Goal: Task Accomplishment & Management: Manage account settings

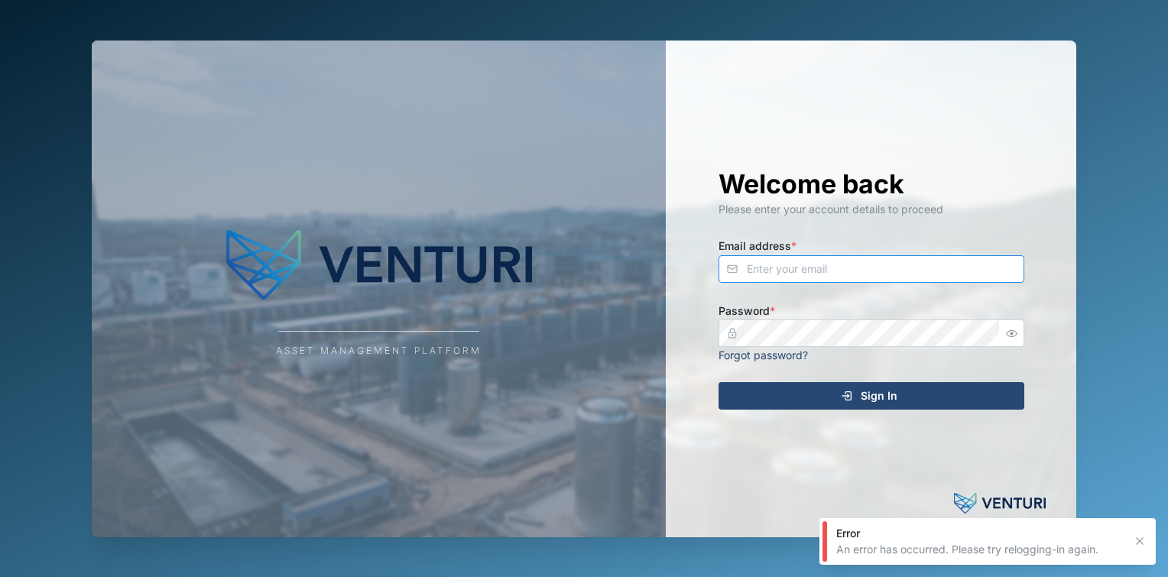
type input "fe-test-admin@venturi.io"
click at [818, 398] on div "Sign In" at bounding box center [869, 396] width 281 height 26
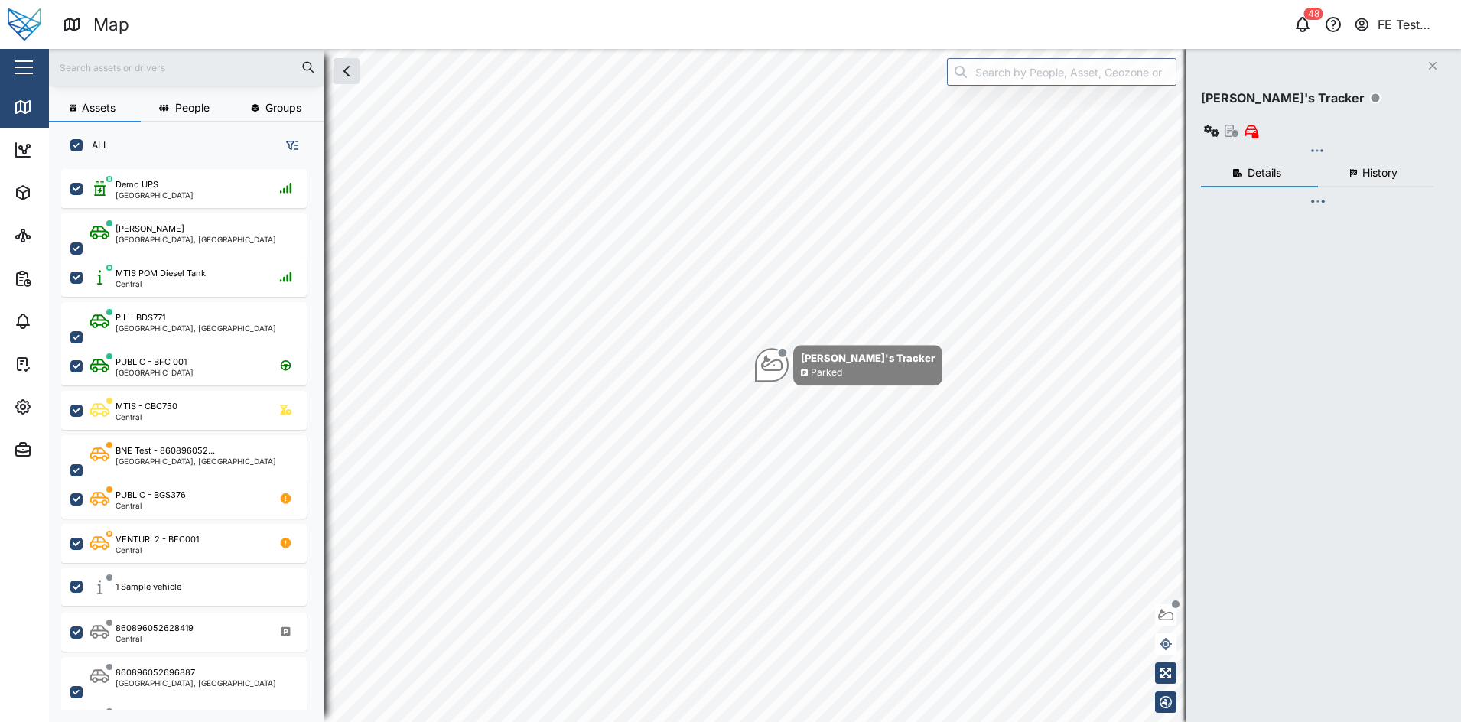
scroll to position [531, 236]
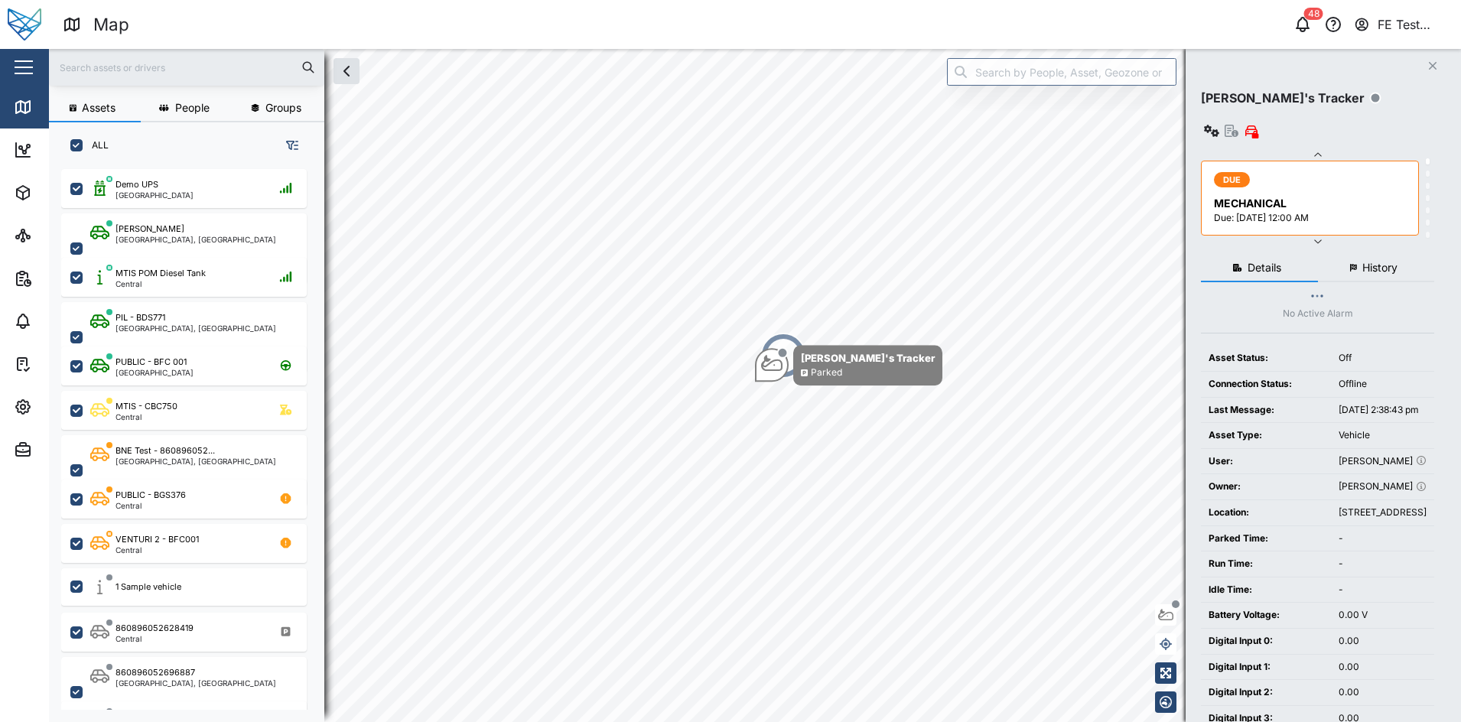
click at [2, 73] on div "Close" at bounding box center [99, 67] width 199 height 37
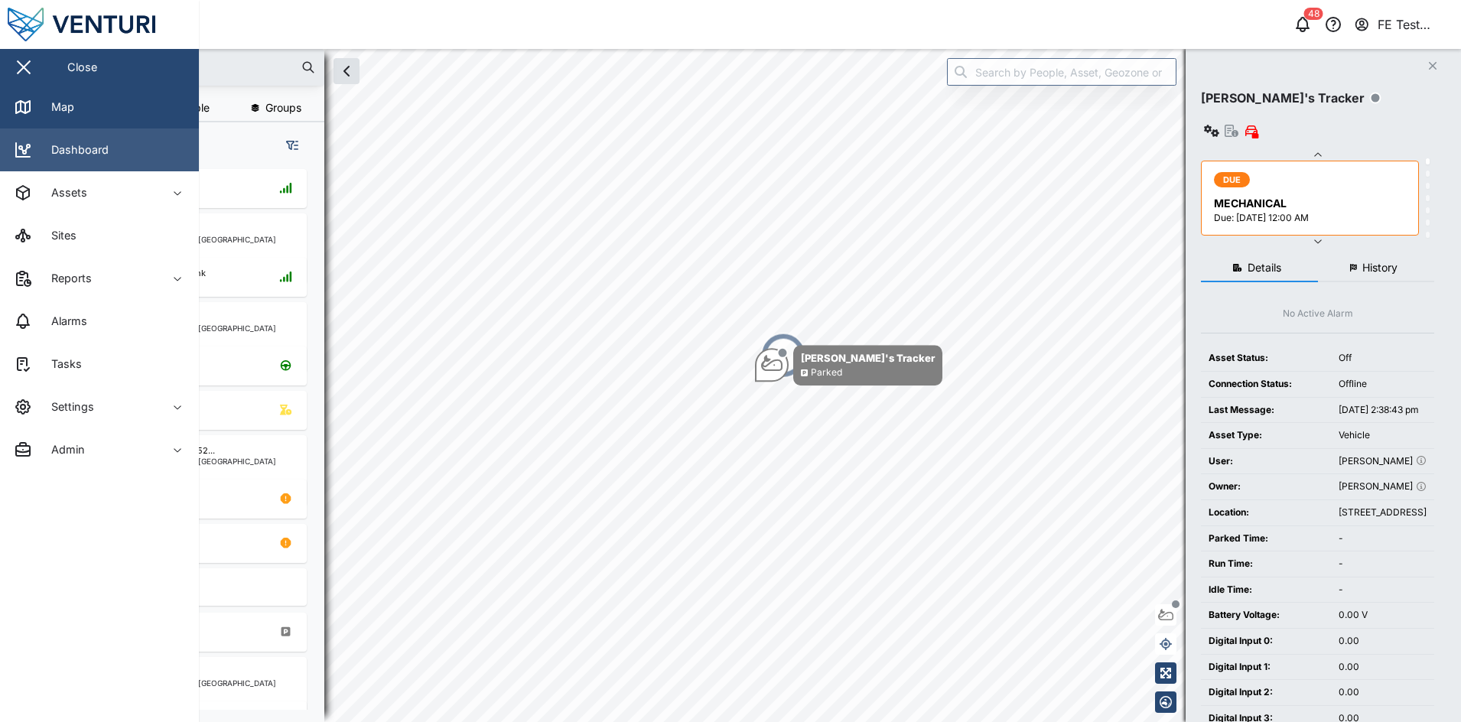
click at [113, 141] on link "Dashboard" at bounding box center [99, 149] width 199 height 43
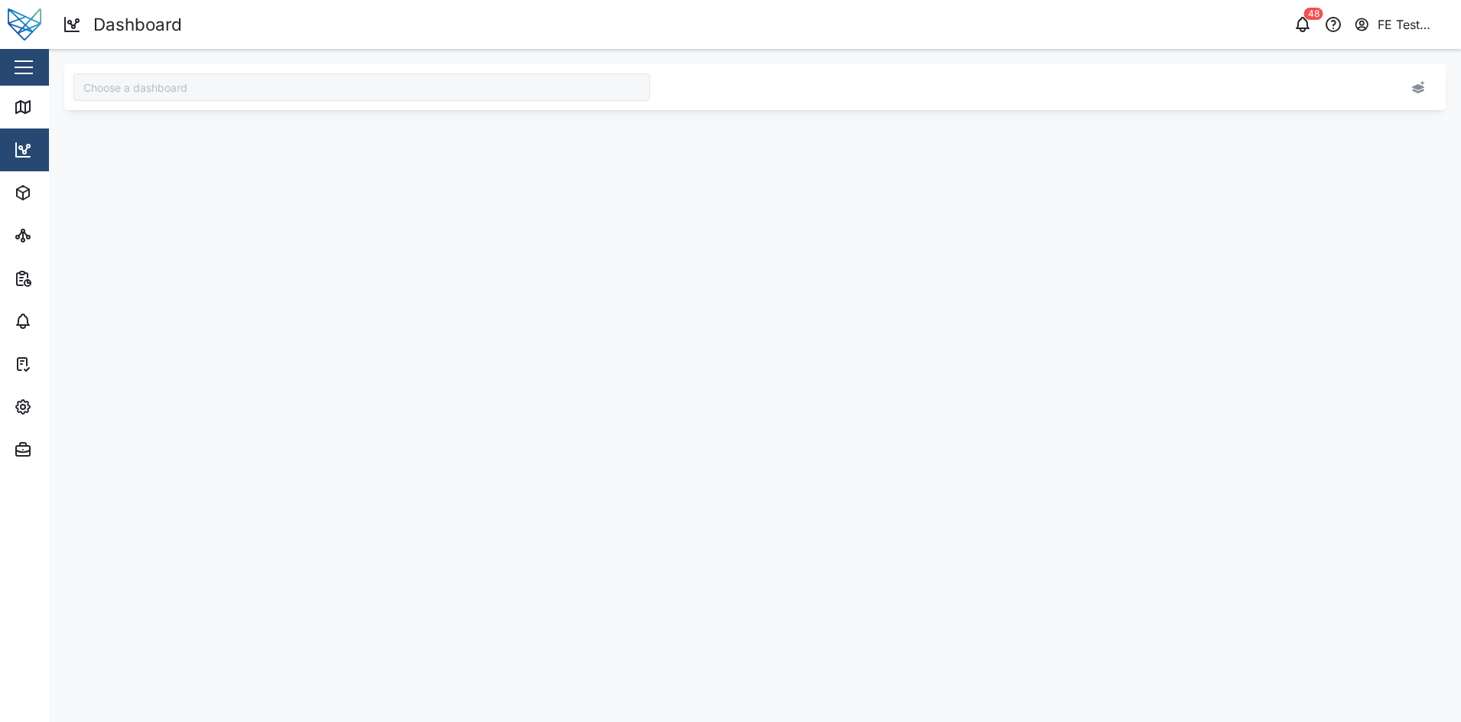
type input "Audit Dashboard"
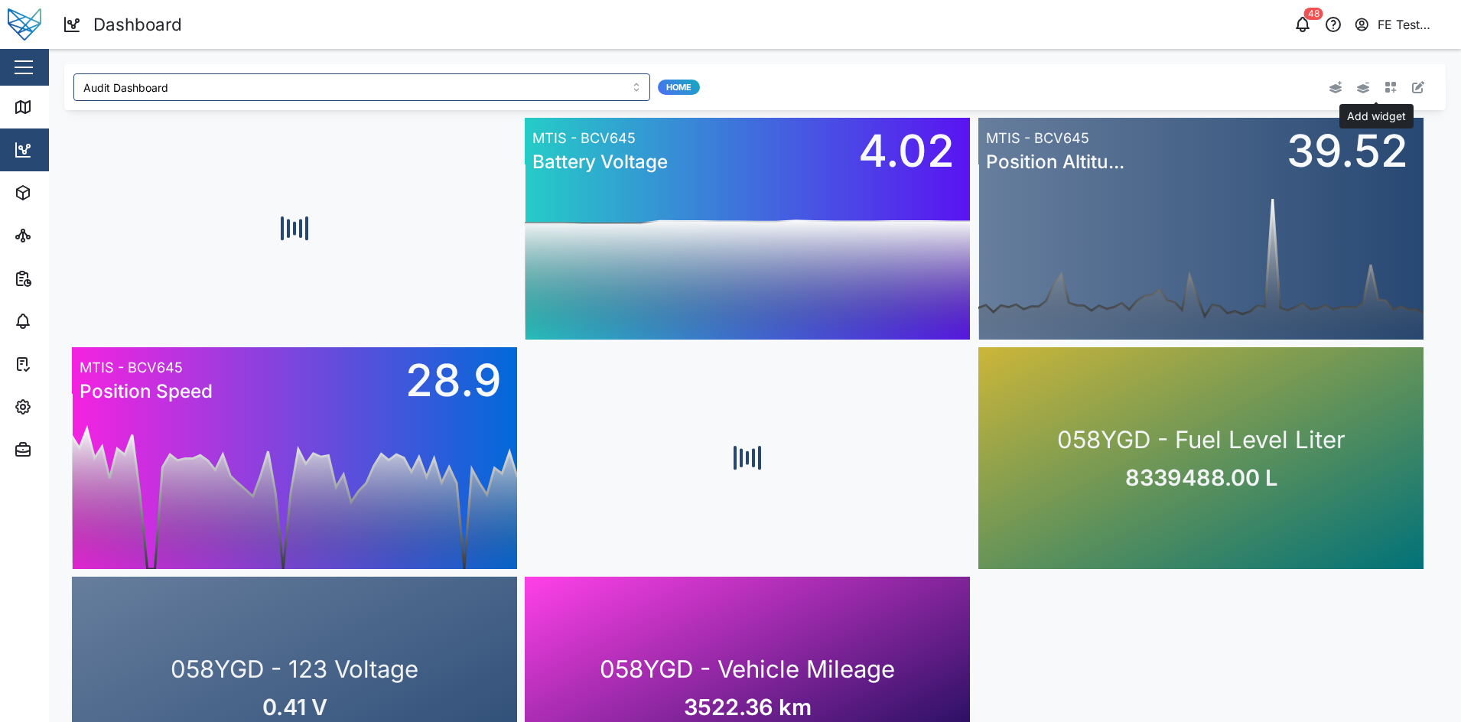
click at [1168, 93] on button "button" at bounding box center [1390, 86] width 21 height 21
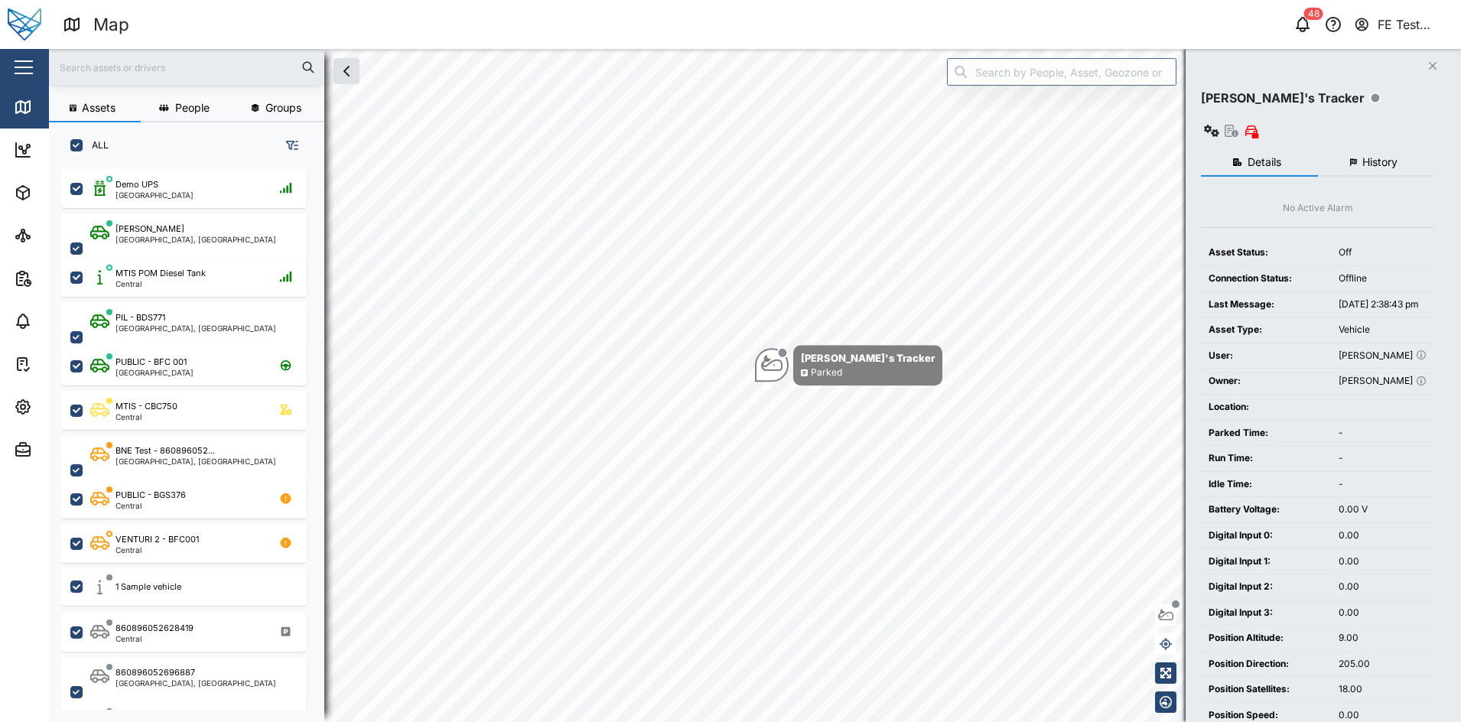
click at [9, 67] on div "Close" at bounding box center [99, 67] width 199 height 37
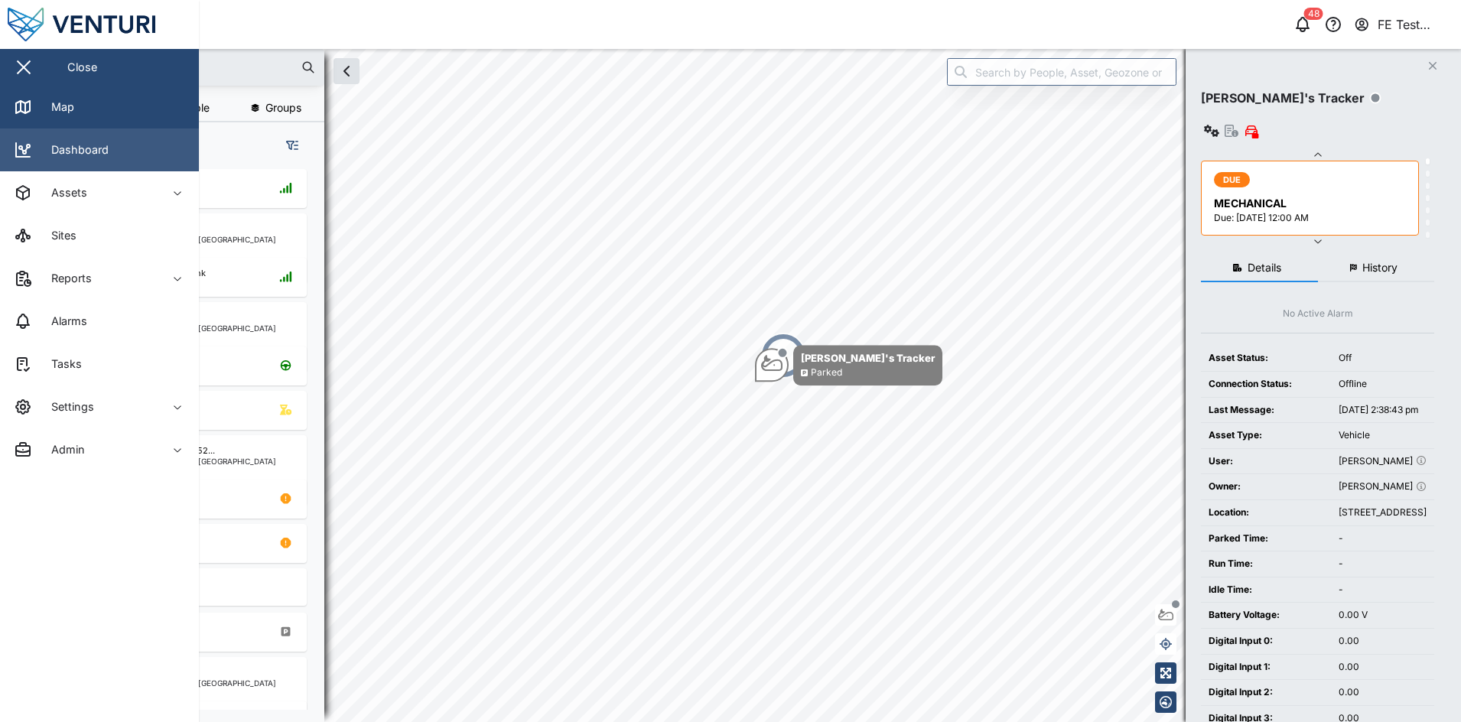
click at [99, 161] on link "Dashboard" at bounding box center [99, 149] width 199 height 43
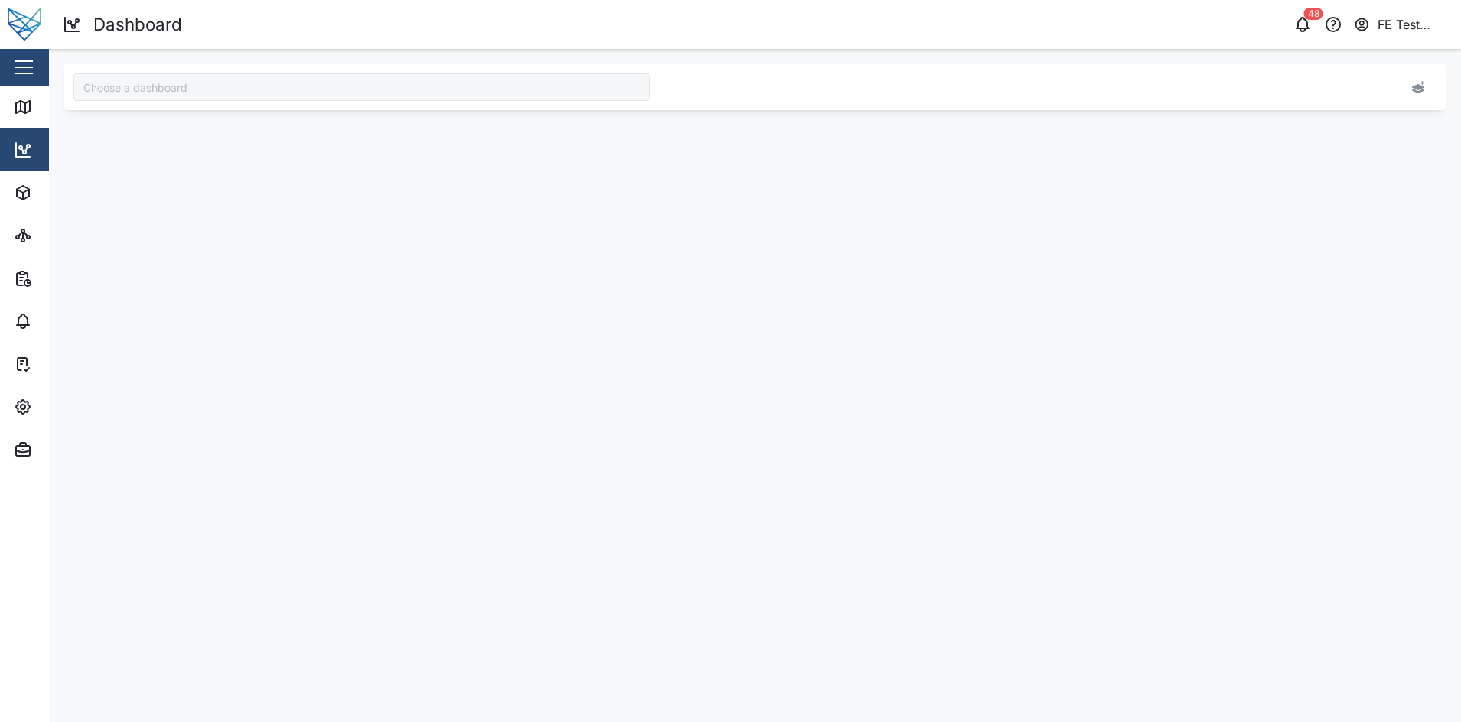
type input "Audit Dashboard"
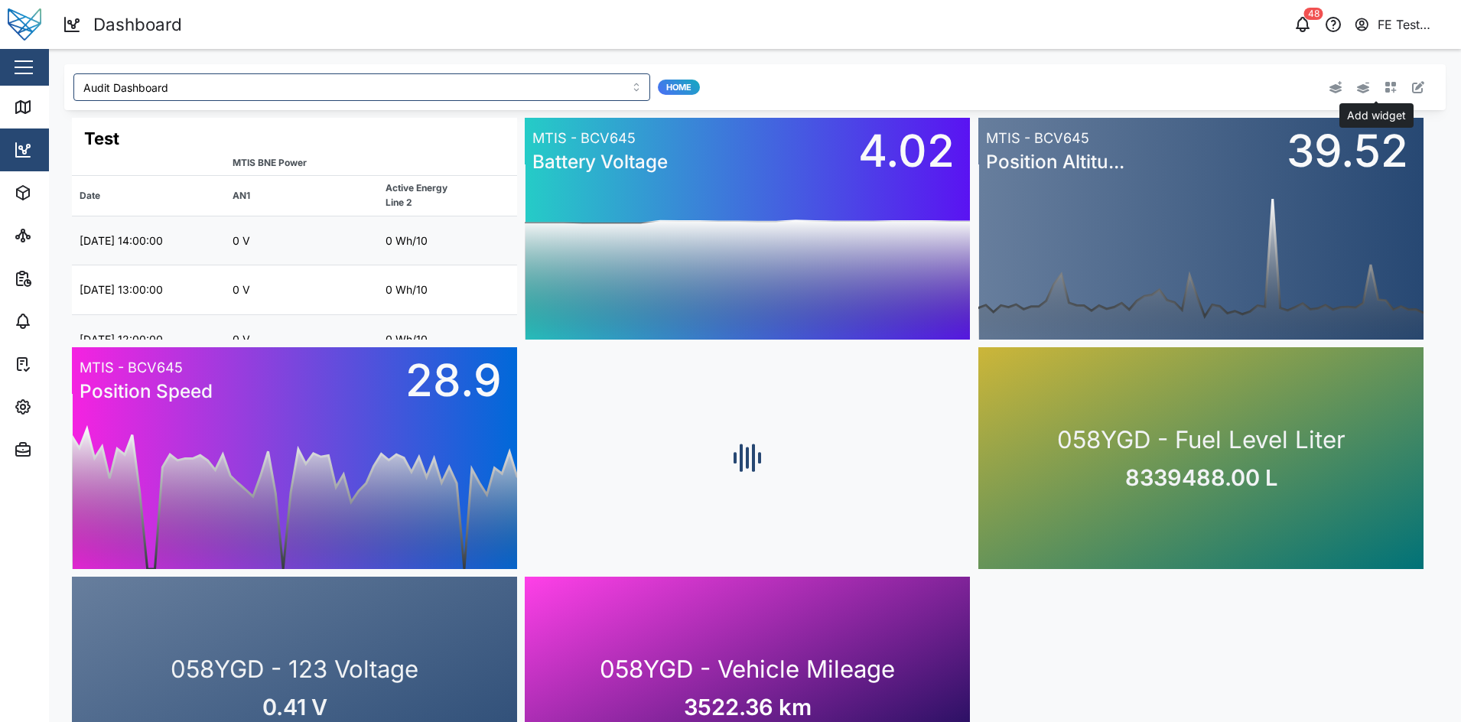
click at [1385, 89] on icon "button" at bounding box center [1390, 87] width 11 height 11
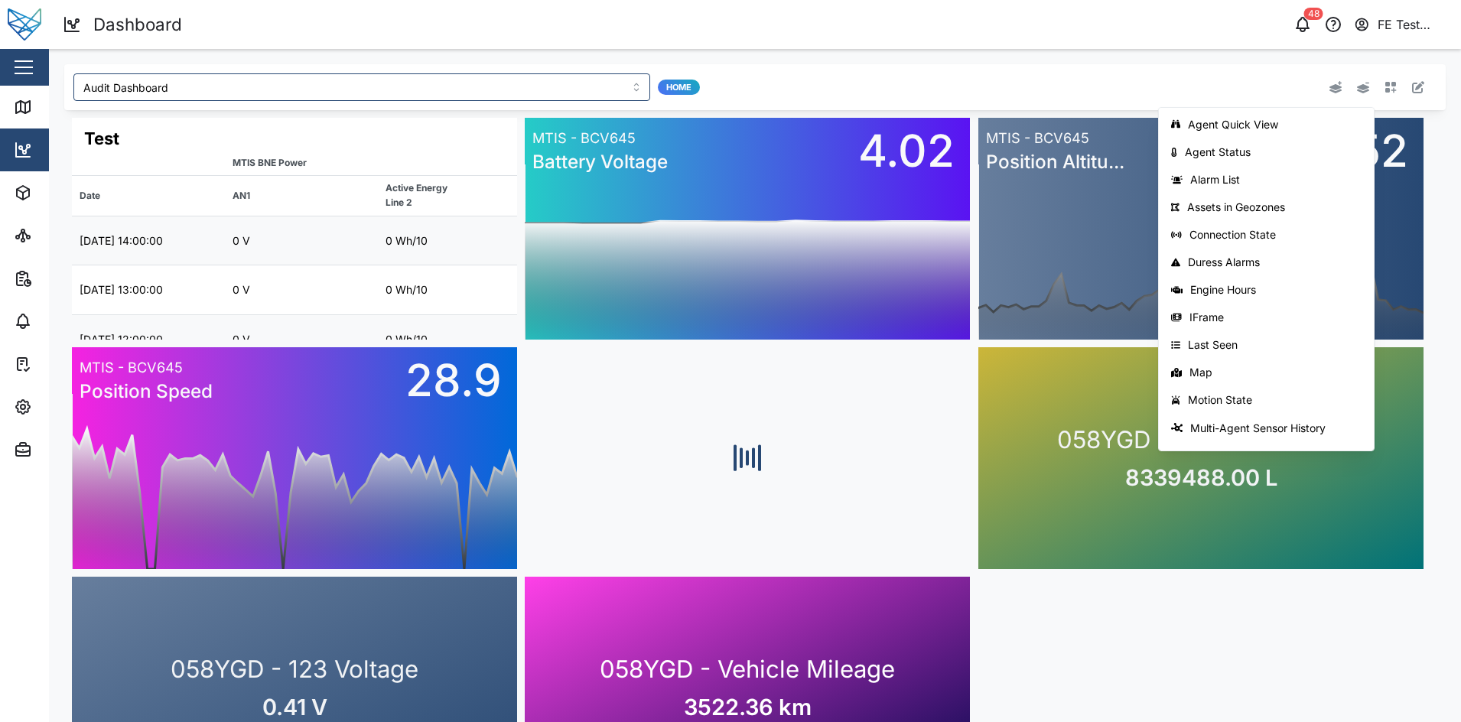
click at [1412, 87] on icon "button" at bounding box center [1418, 87] width 12 height 12
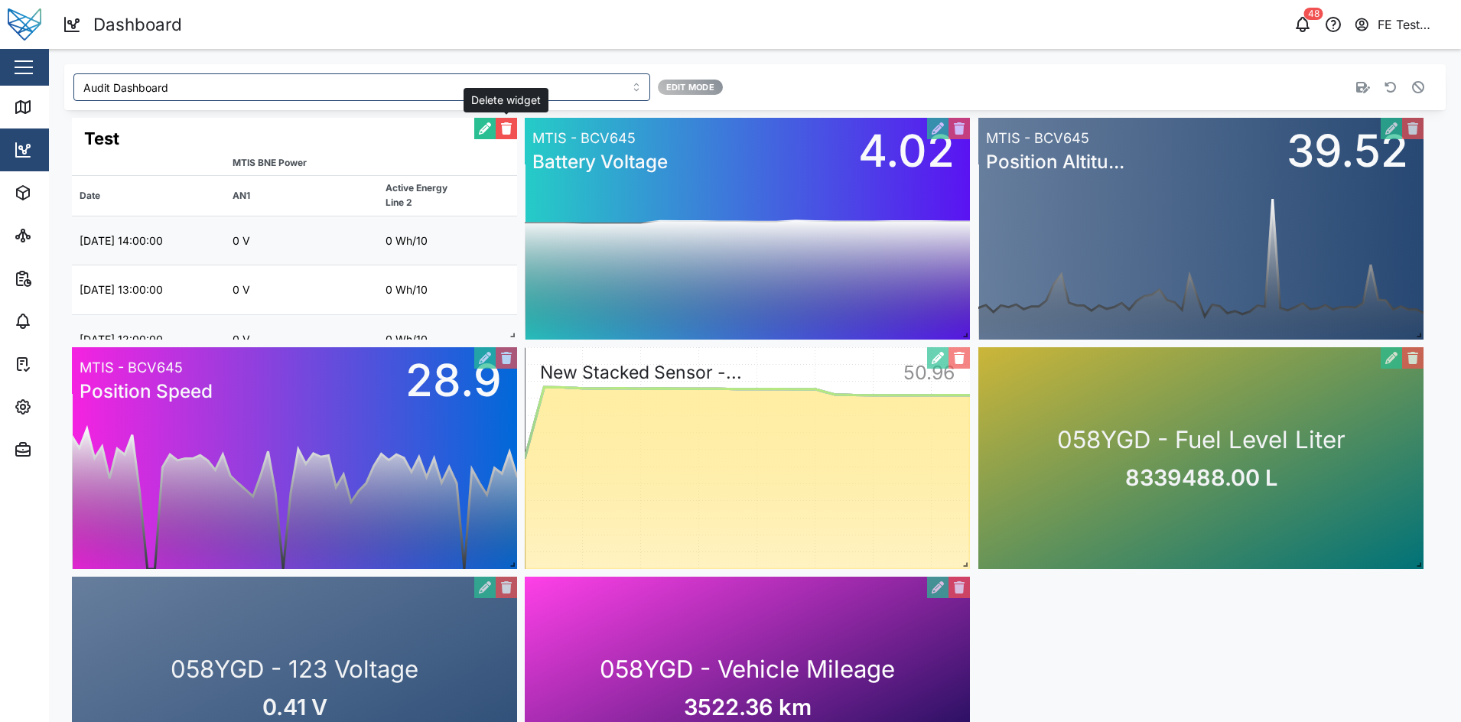
click at [509, 128] on button "button" at bounding box center [506, 128] width 21 height 21
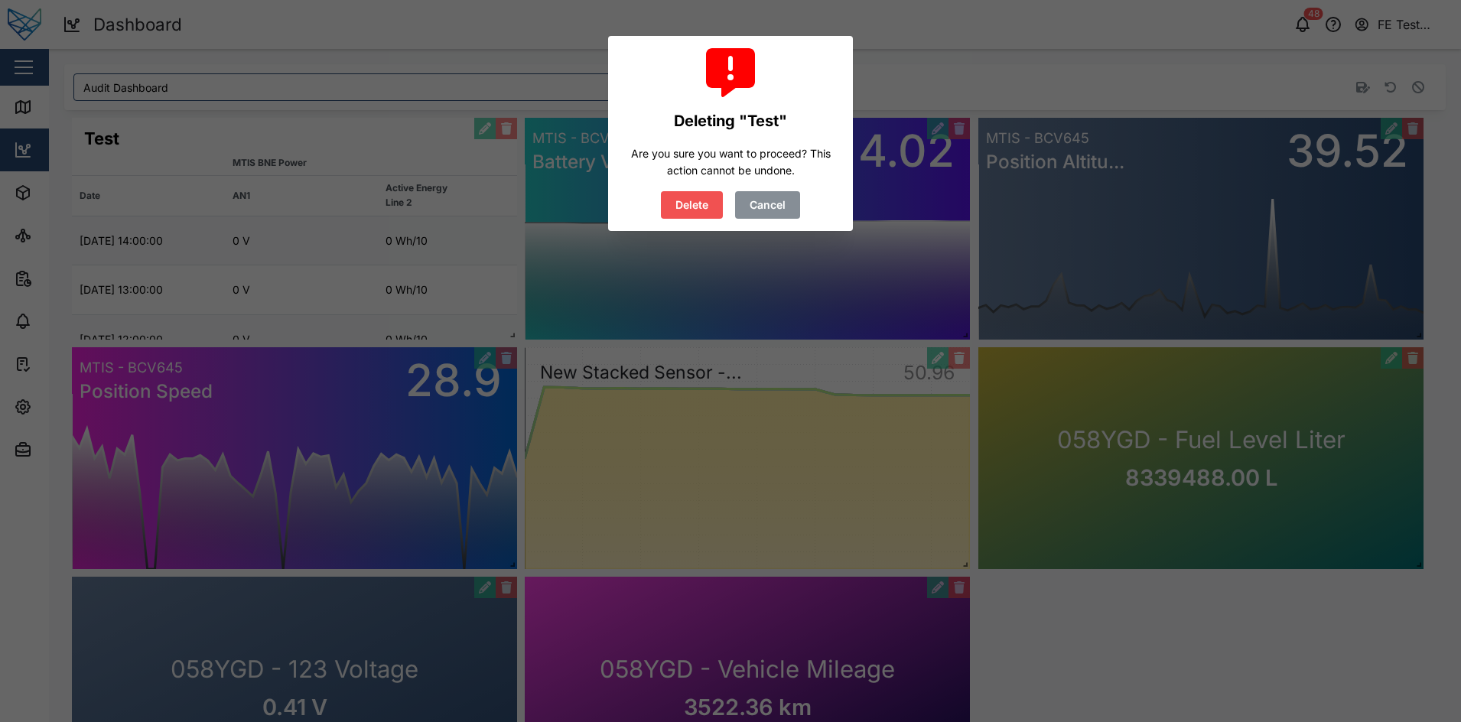
click at [691, 202] on span "Delete" at bounding box center [691, 205] width 33 height 26
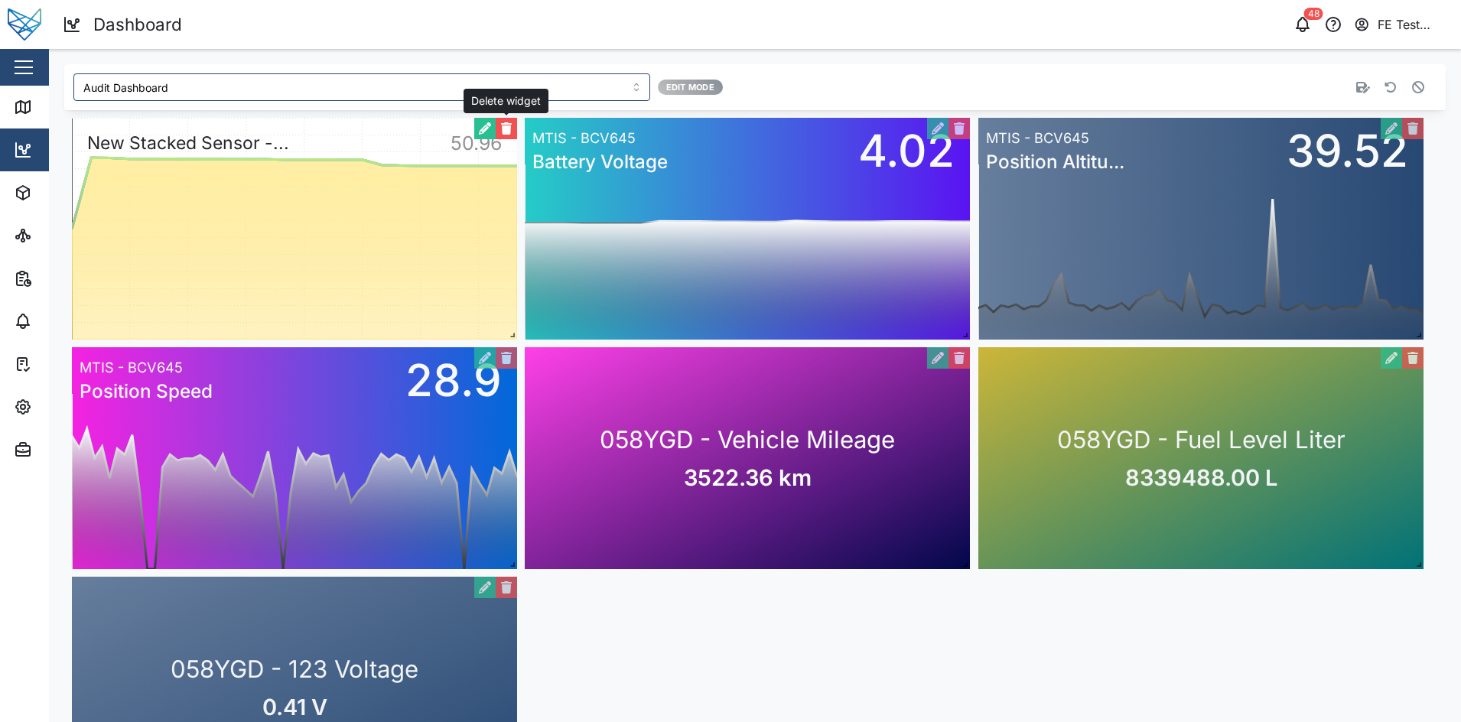
click at [505, 129] on button "button" at bounding box center [506, 128] width 21 height 21
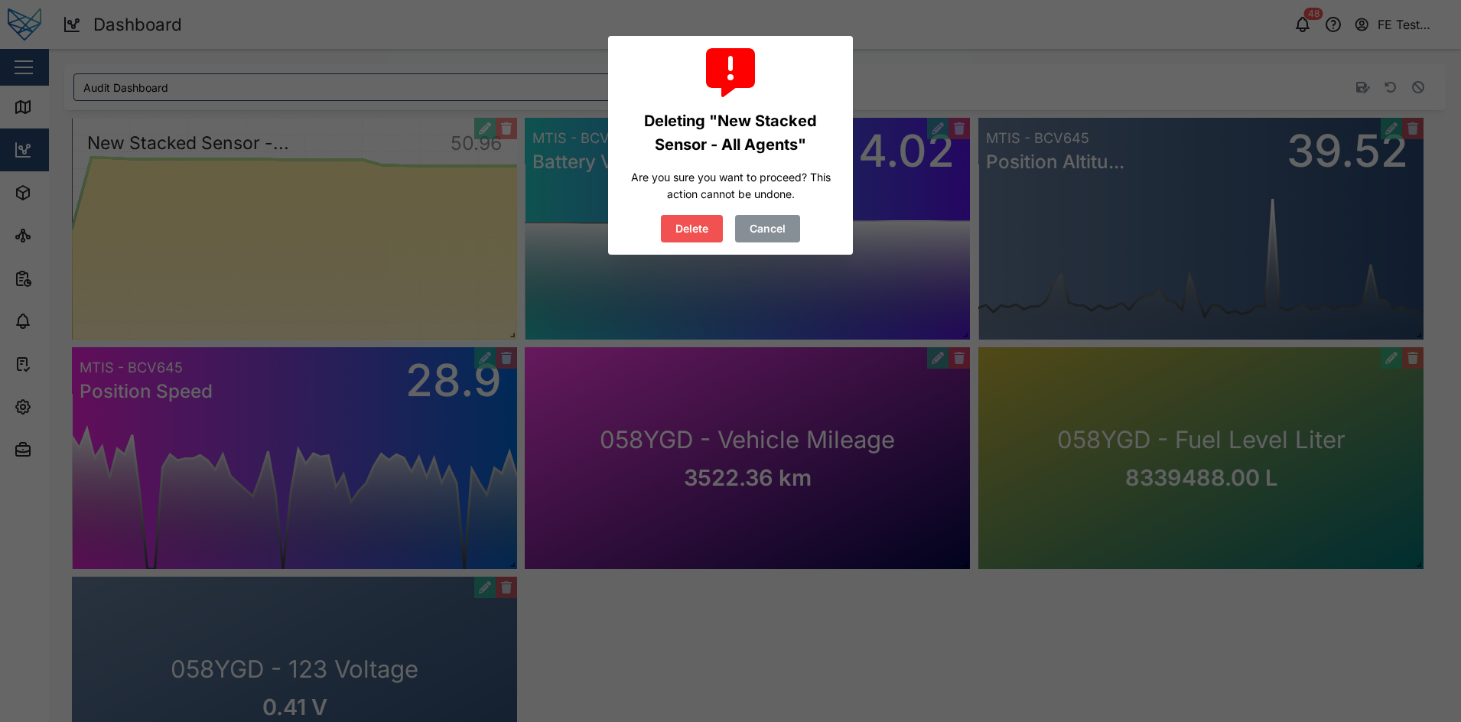
click at [710, 231] on button "Delete" at bounding box center [692, 229] width 62 height 28
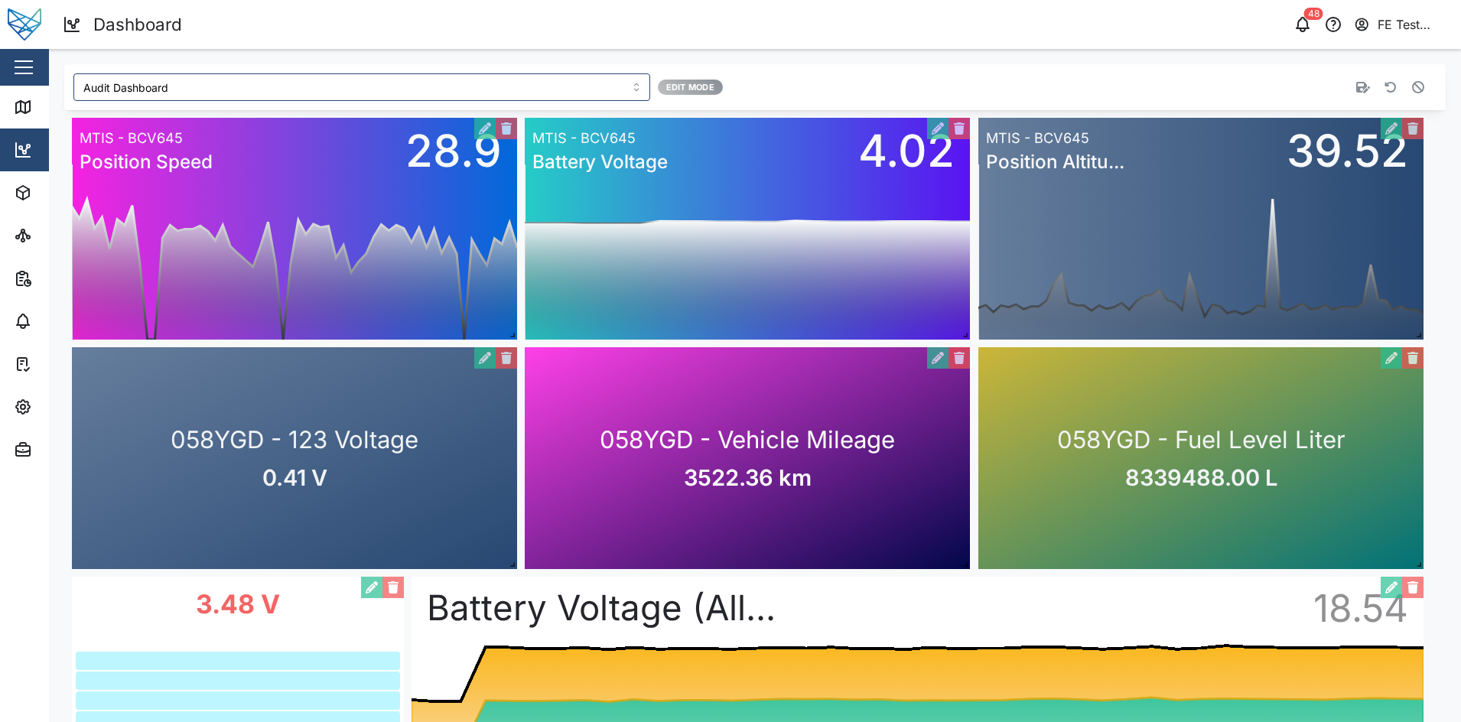
click at [1356, 85] on icon "button" at bounding box center [1363, 87] width 14 height 12
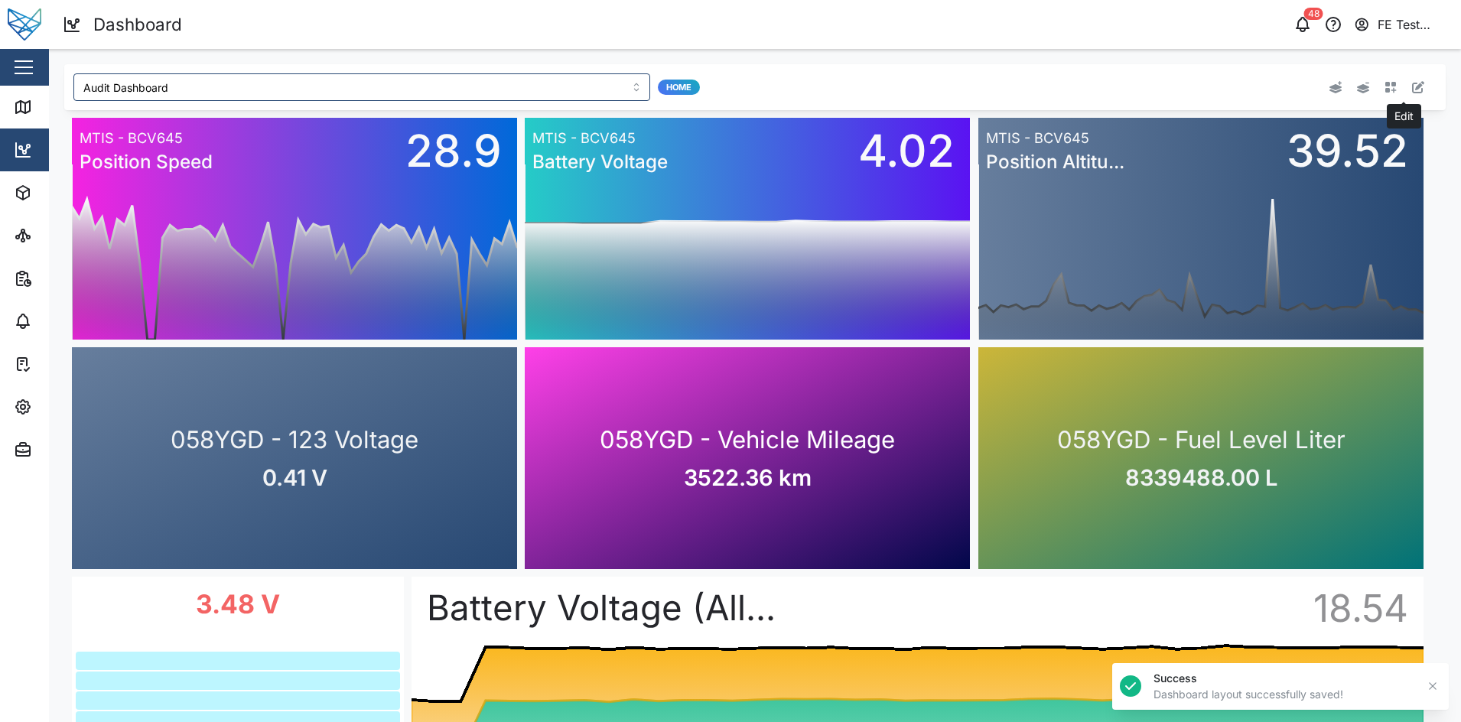
click at [1412, 87] on icon "button" at bounding box center [1418, 87] width 12 height 12
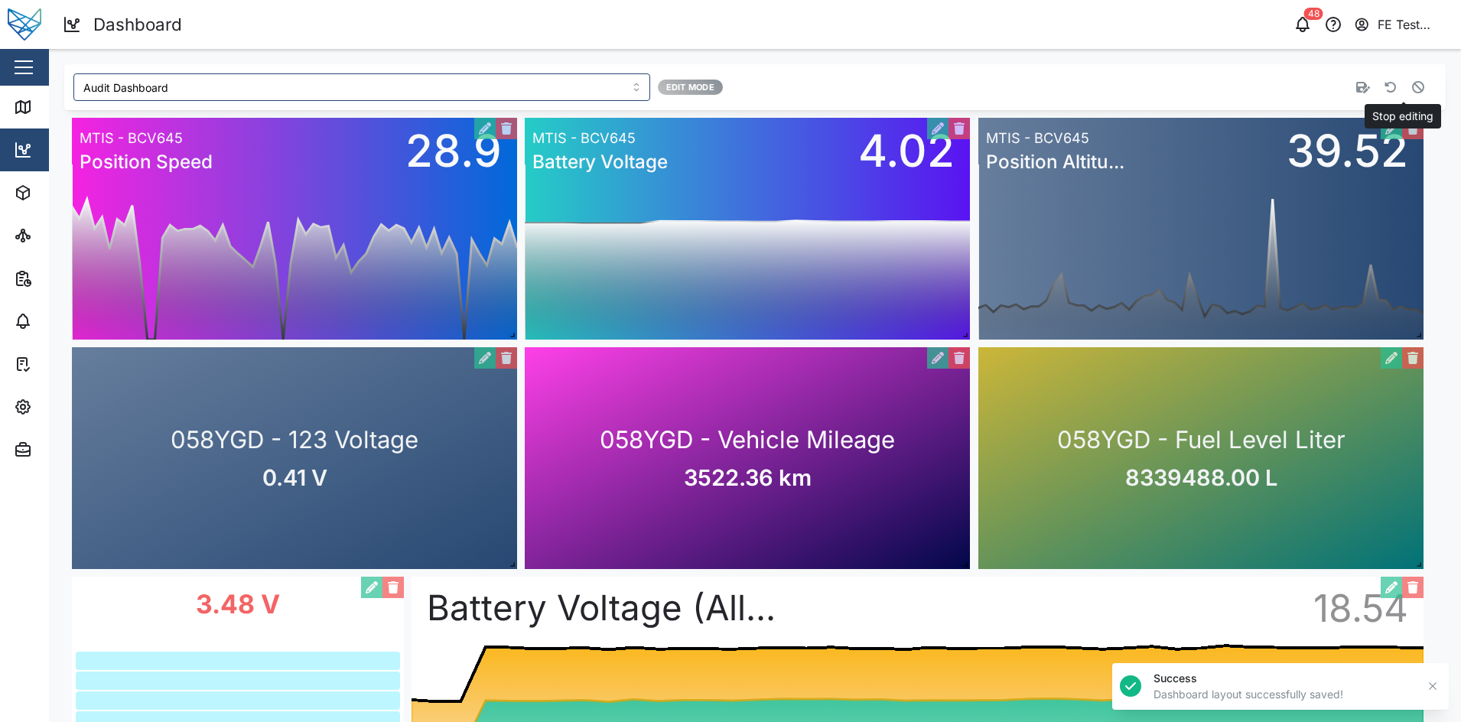
click at [1412, 88] on icon "button" at bounding box center [1418, 87] width 12 height 12
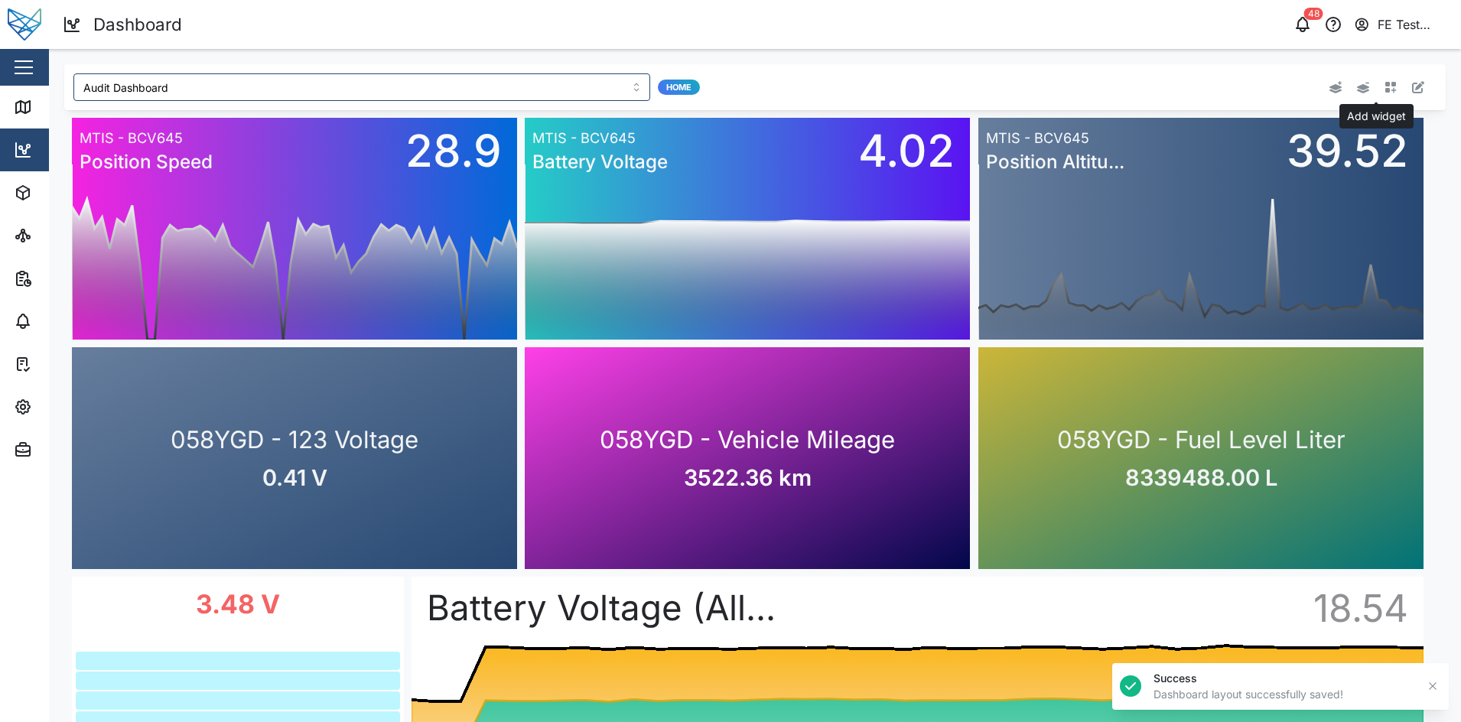
click at [1385, 91] on icon "button" at bounding box center [1390, 87] width 11 height 11
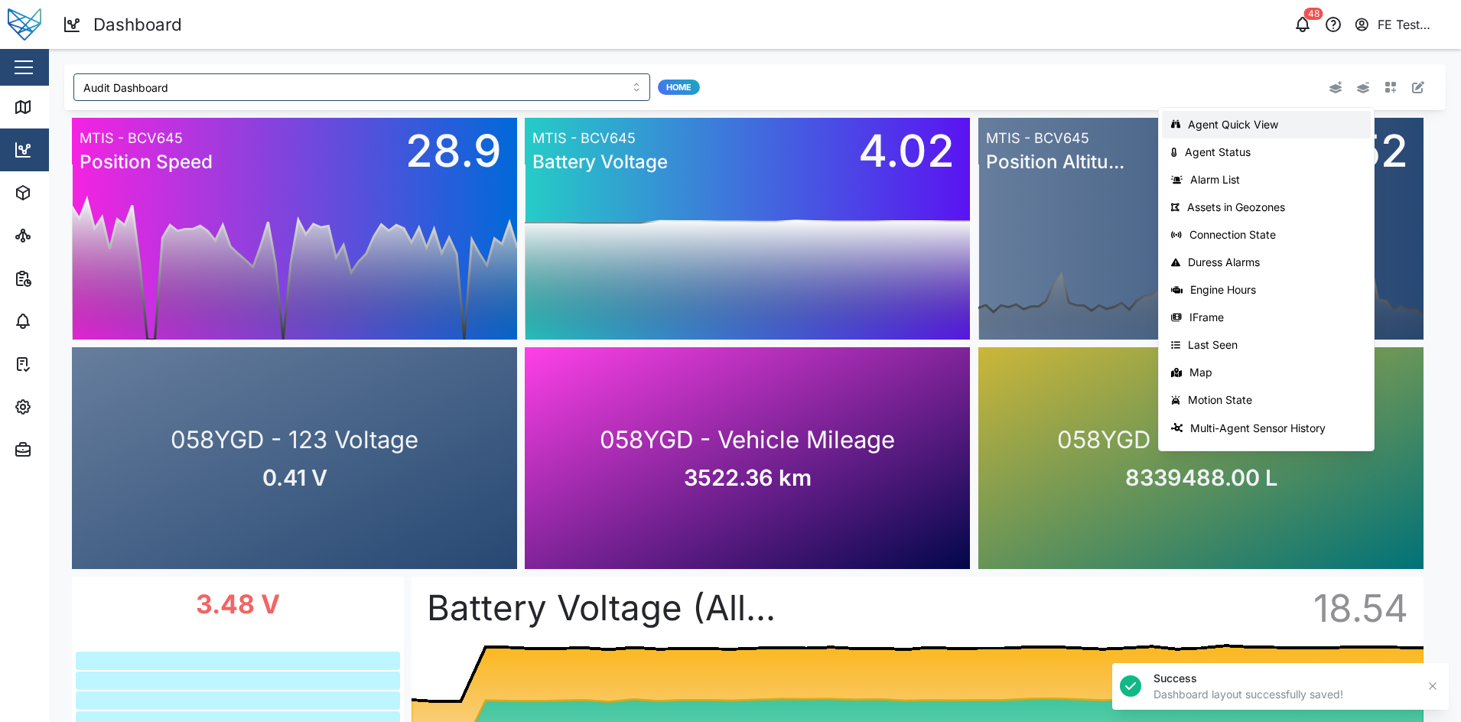
click at [1322, 122] on div "Agent Quick View" at bounding box center [1275, 125] width 174 height 12
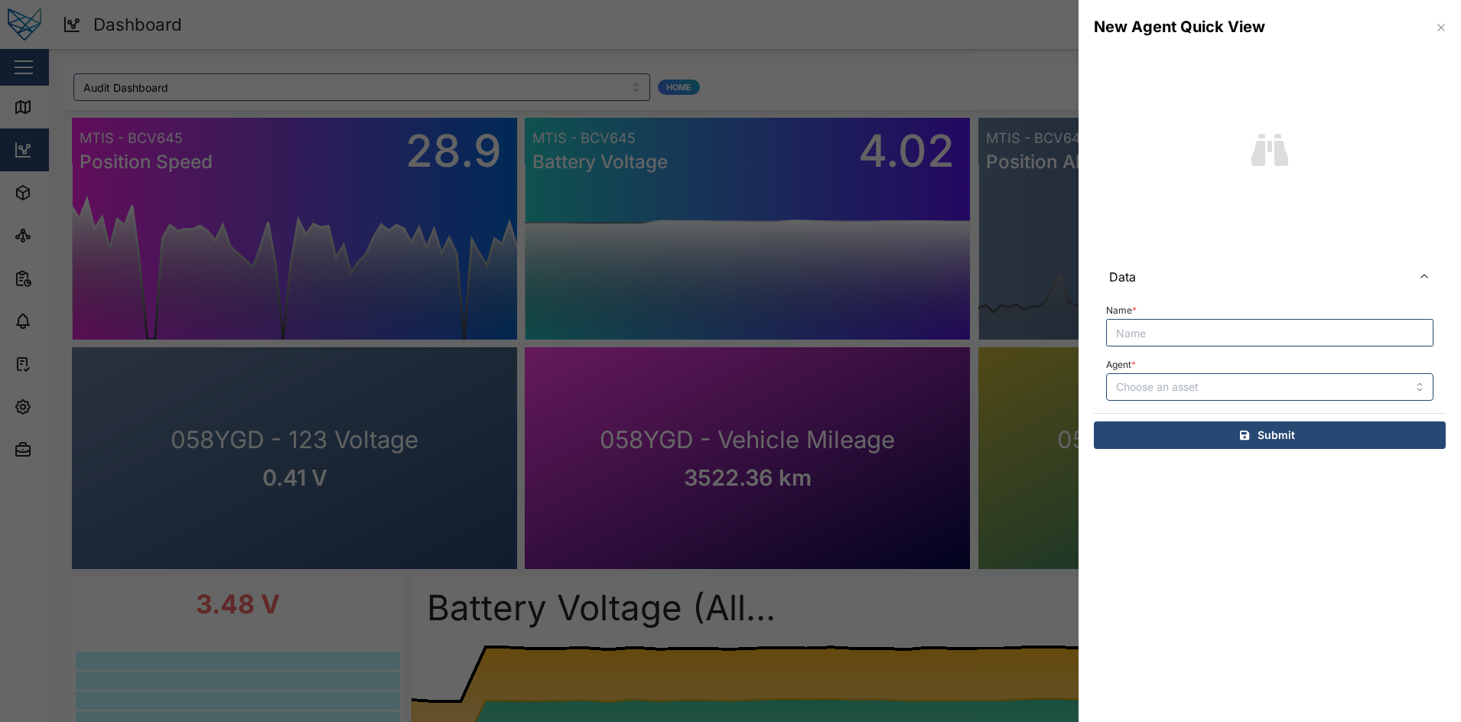
click at [1433, 21] on button "button" at bounding box center [1440, 27] width 17 height 17
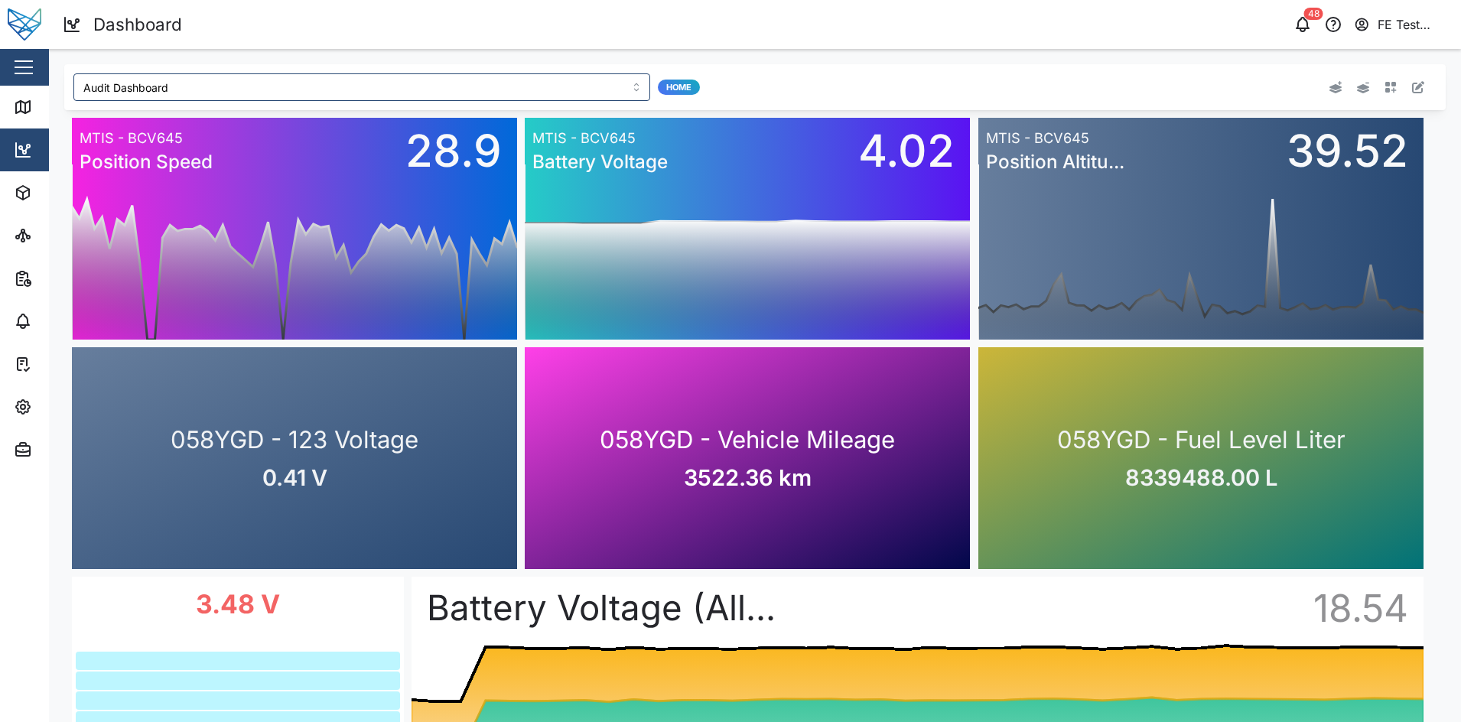
click at [1380, 87] on button "button" at bounding box center [1390, 86] width 21 height 21
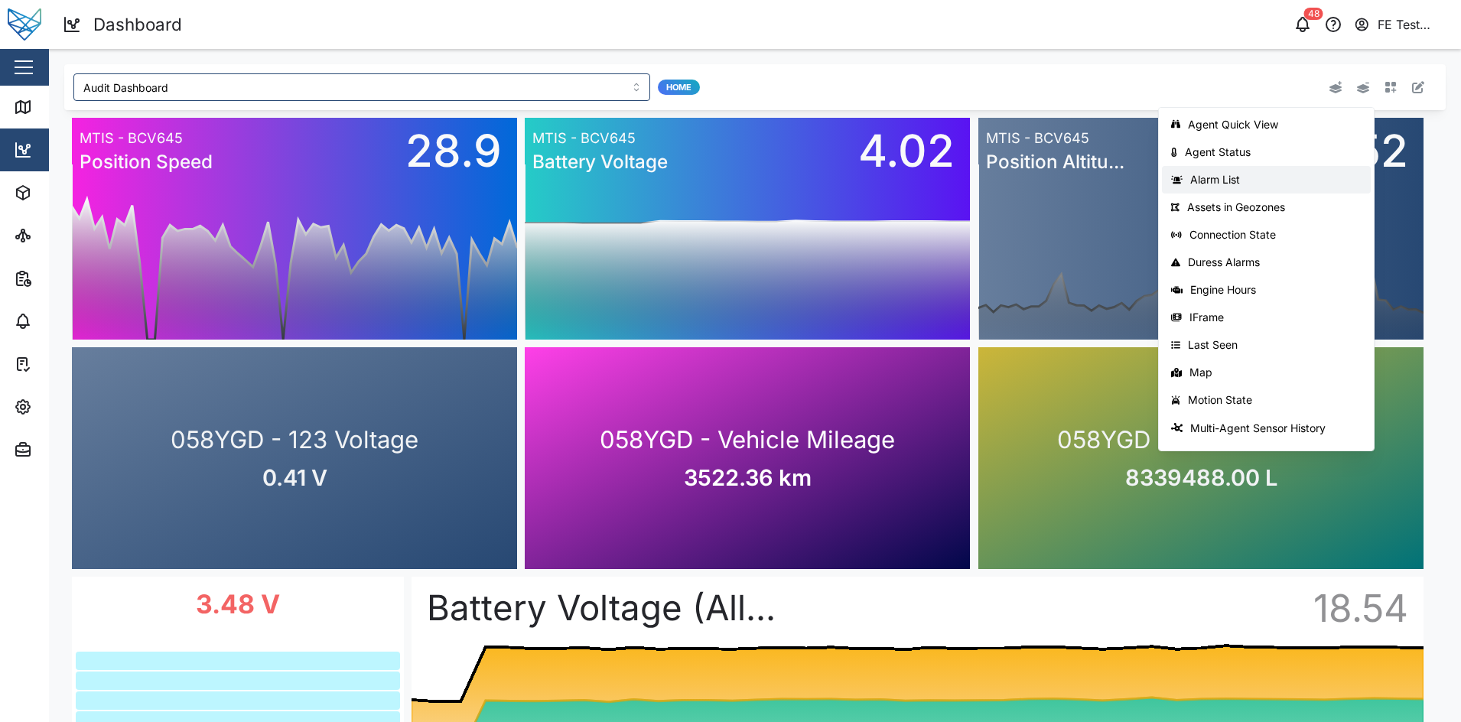
click at [1243, 178] on div "Alarm List" at bounding box center [1275, 180] width 171 height 12
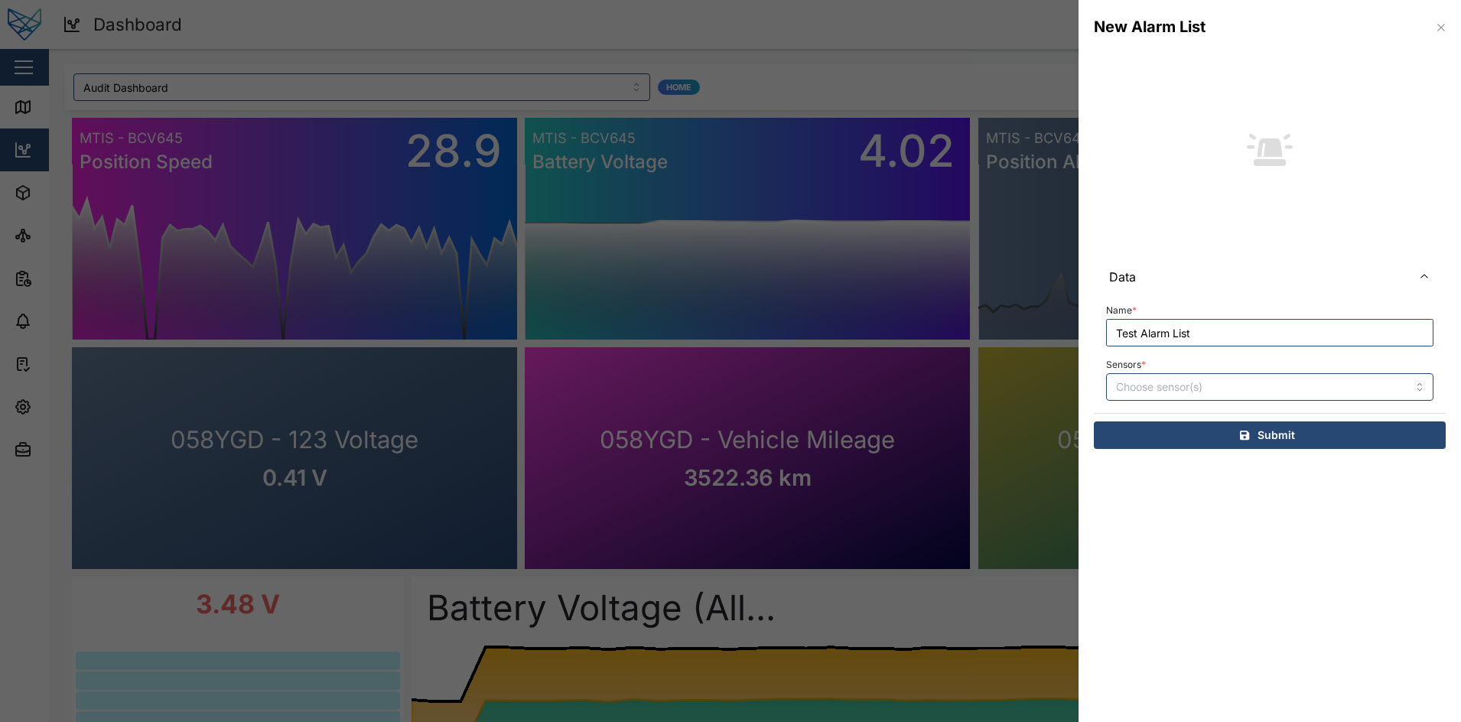
type input "Test Alarm List"
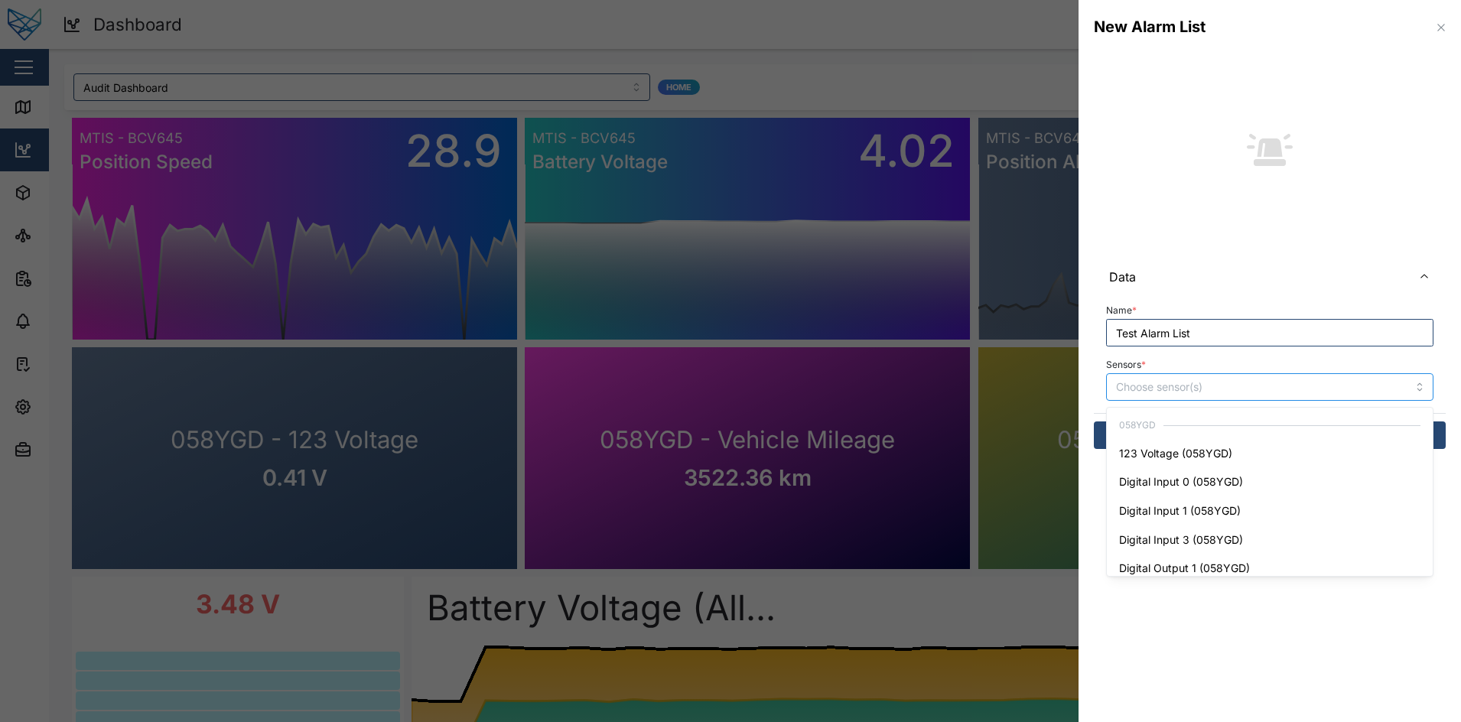
click at [1193, 382] on input "Sensors *" at bounding box center [1248, 387] width 264 height 12
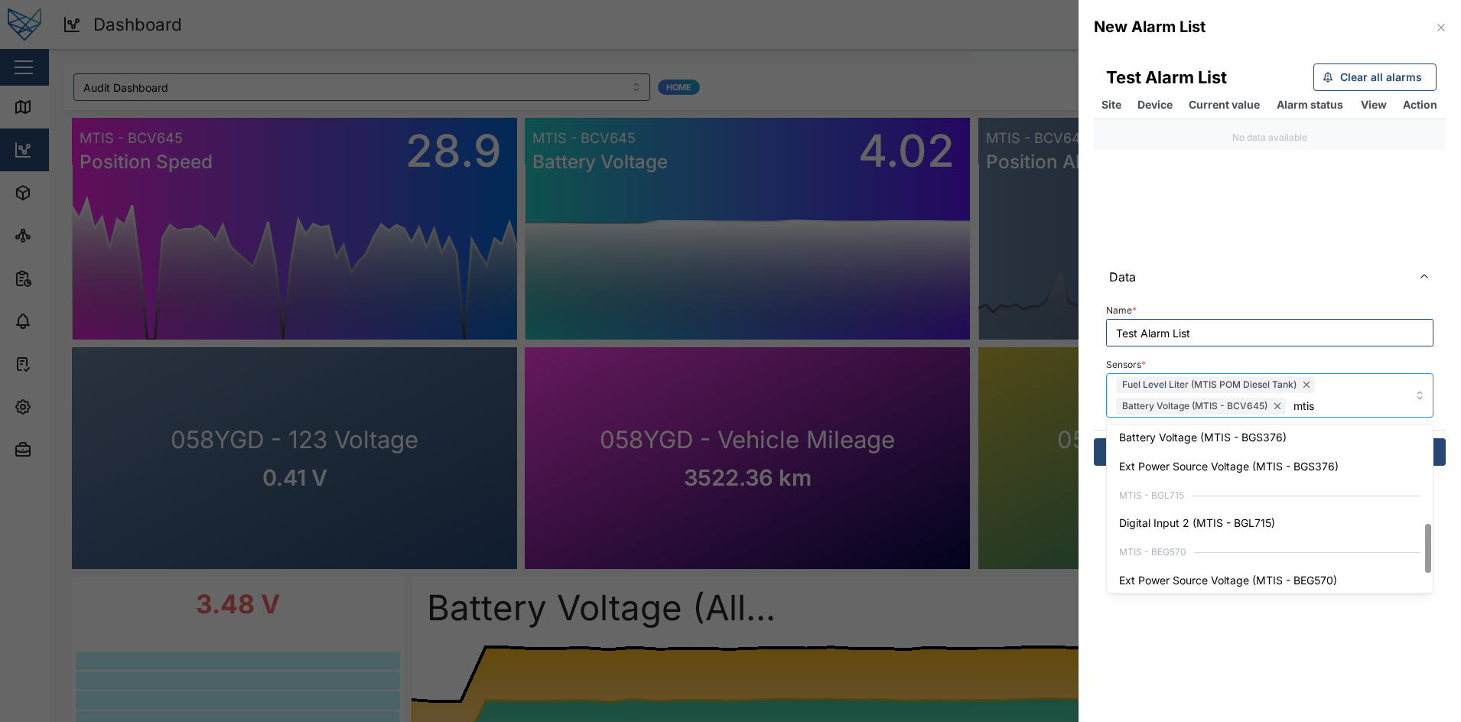
scroll to position [339, 0]
type input "m"
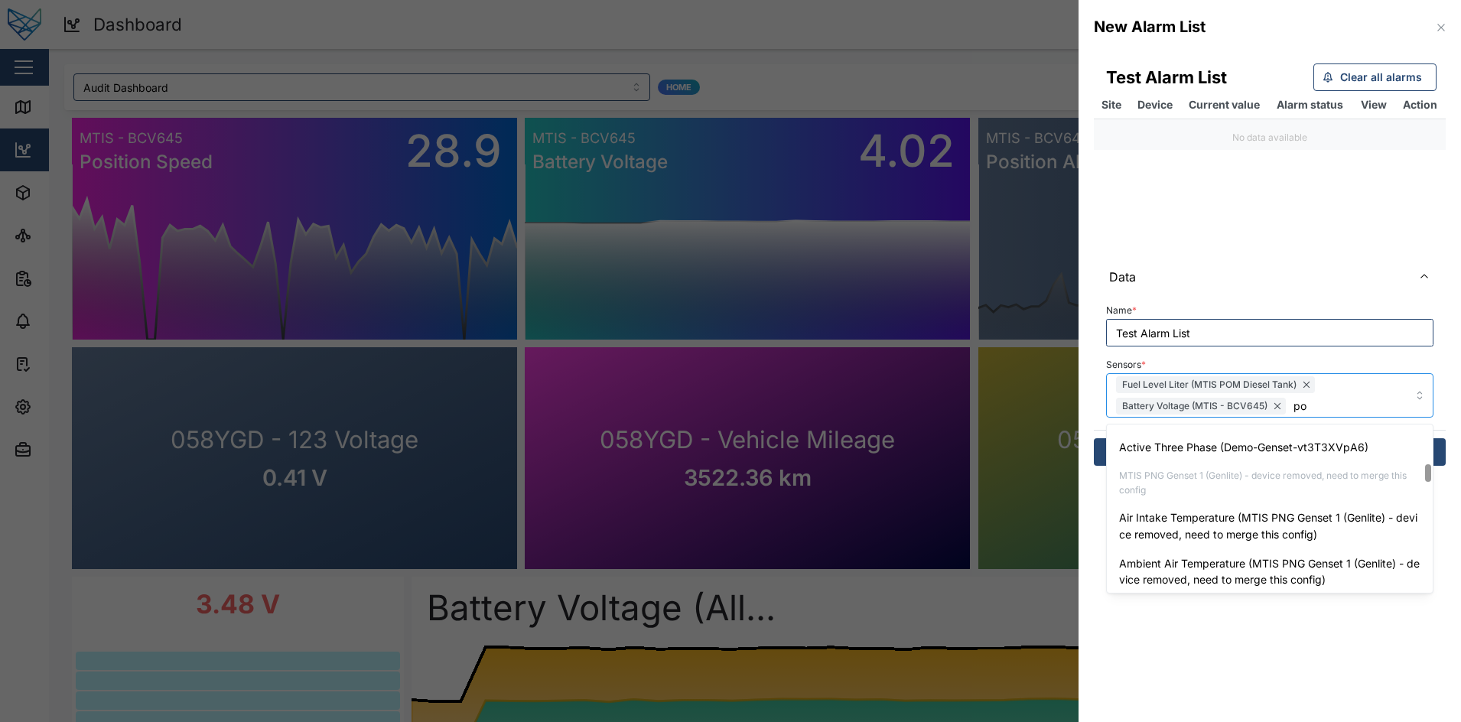
scroll to position [236, 0]
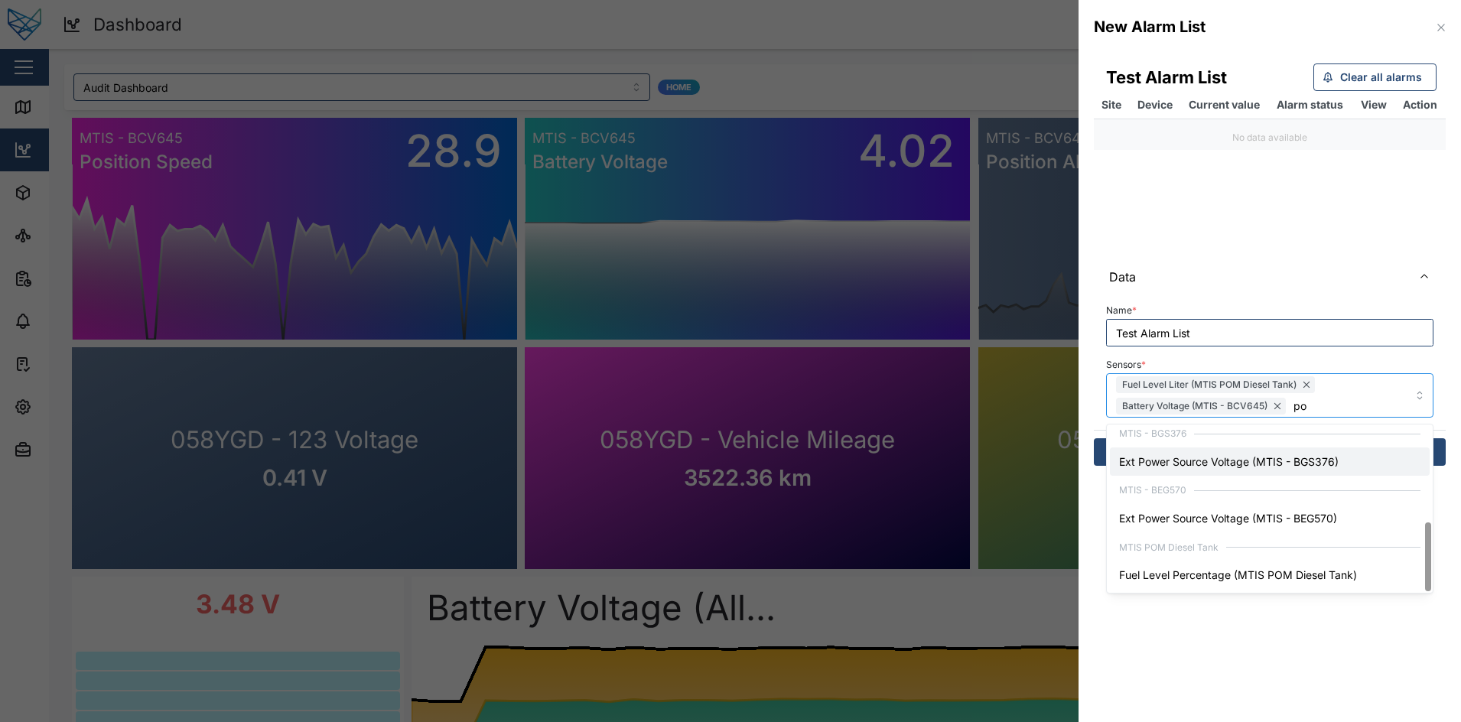
type input "pom"
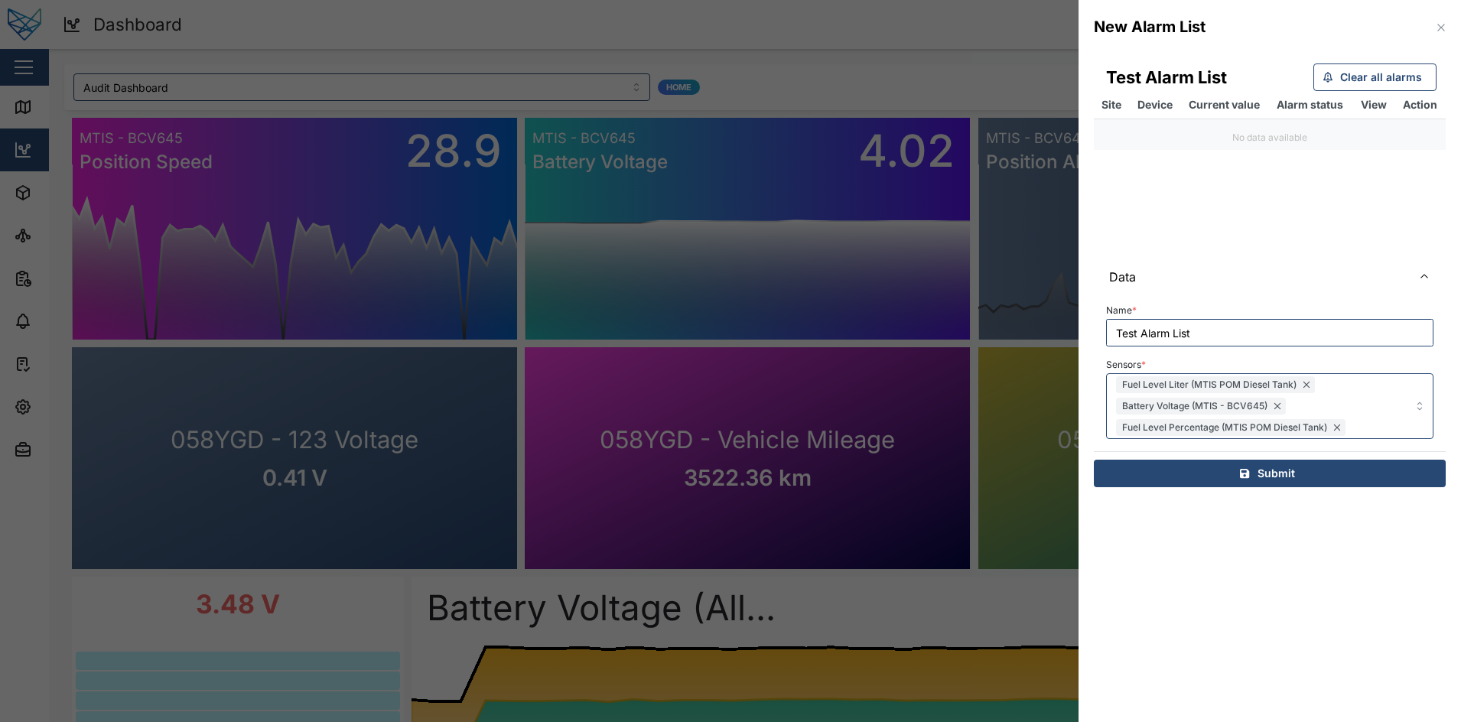
click at [1252, 474] on div "Submit" at bounding box center [1266, 473] width 327 height 26
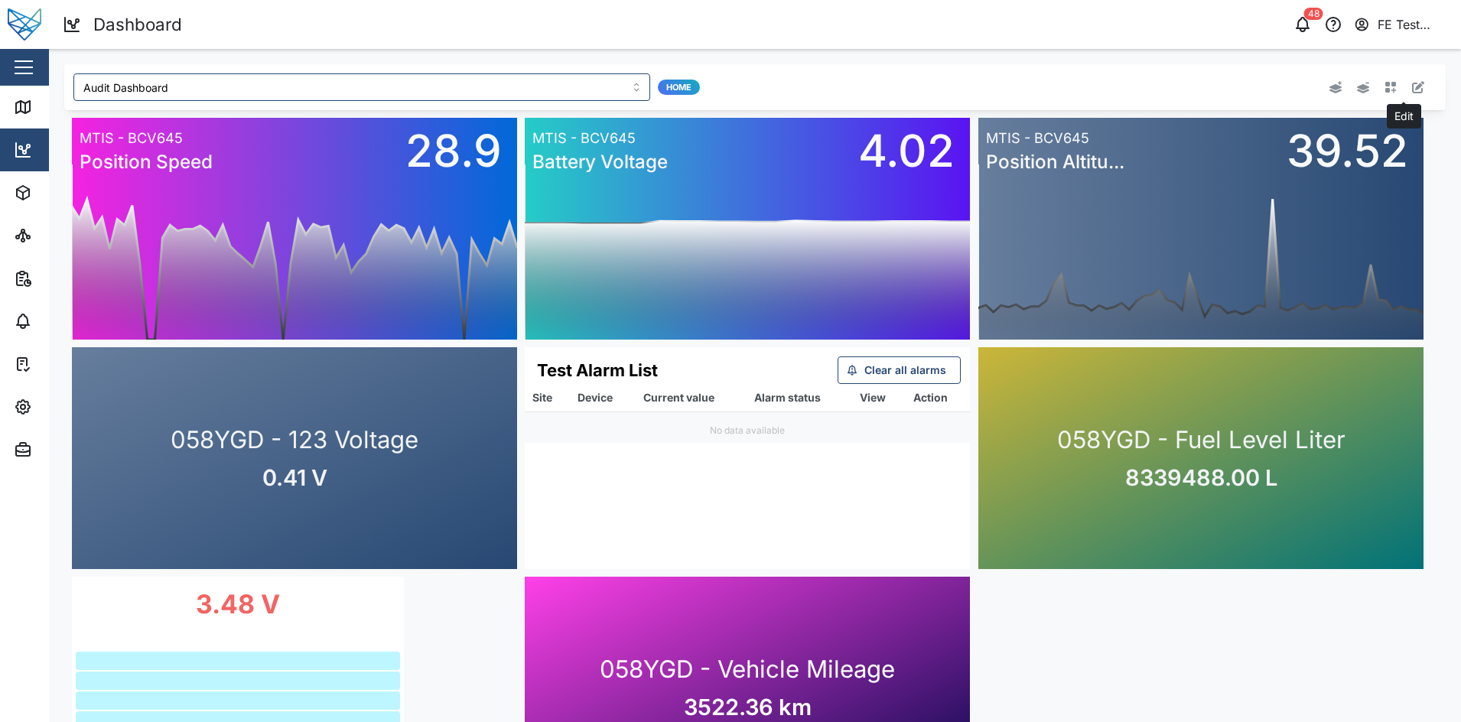
click at [1412, 83] on icon "button" at bounding box center [1418, 87] width 12 height 12
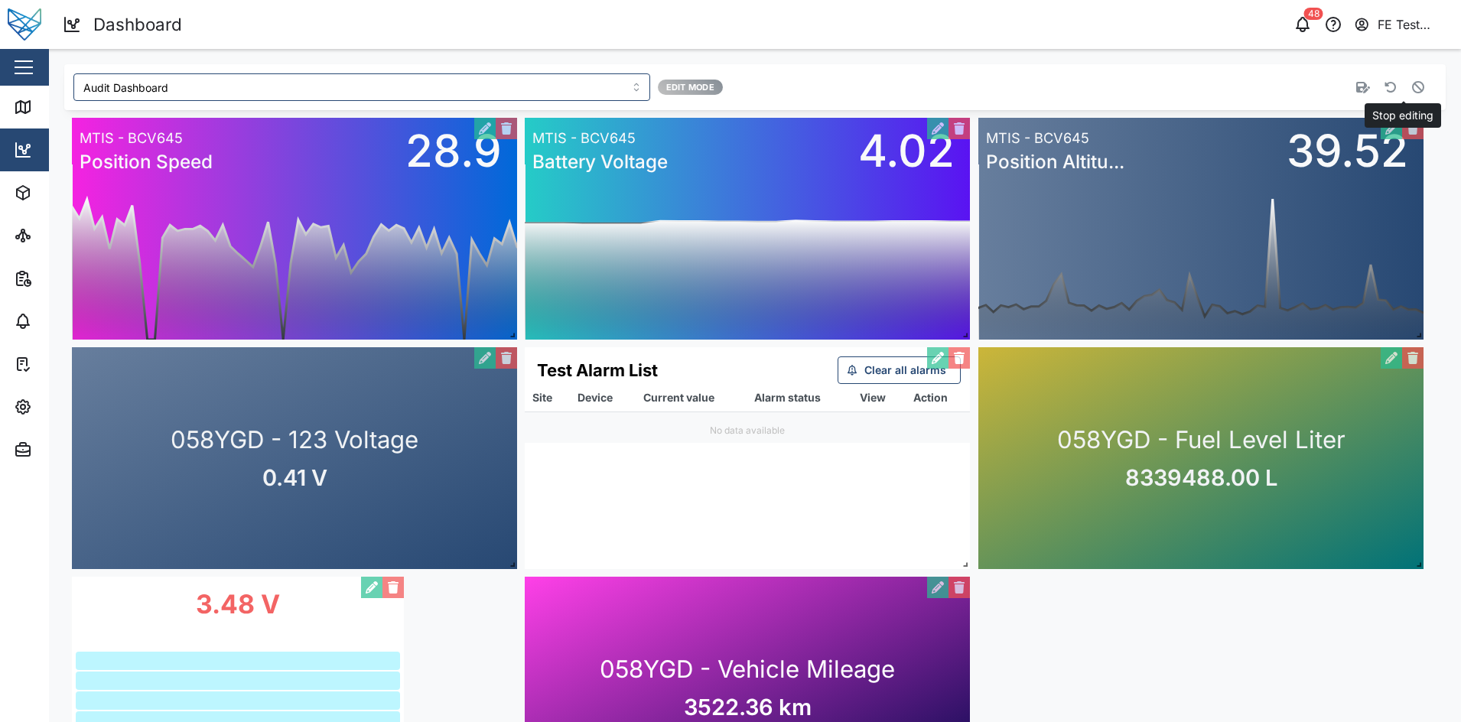
click at [1412, 87] on icon "button" at bounding box center [1418, 87] width 12 height 12
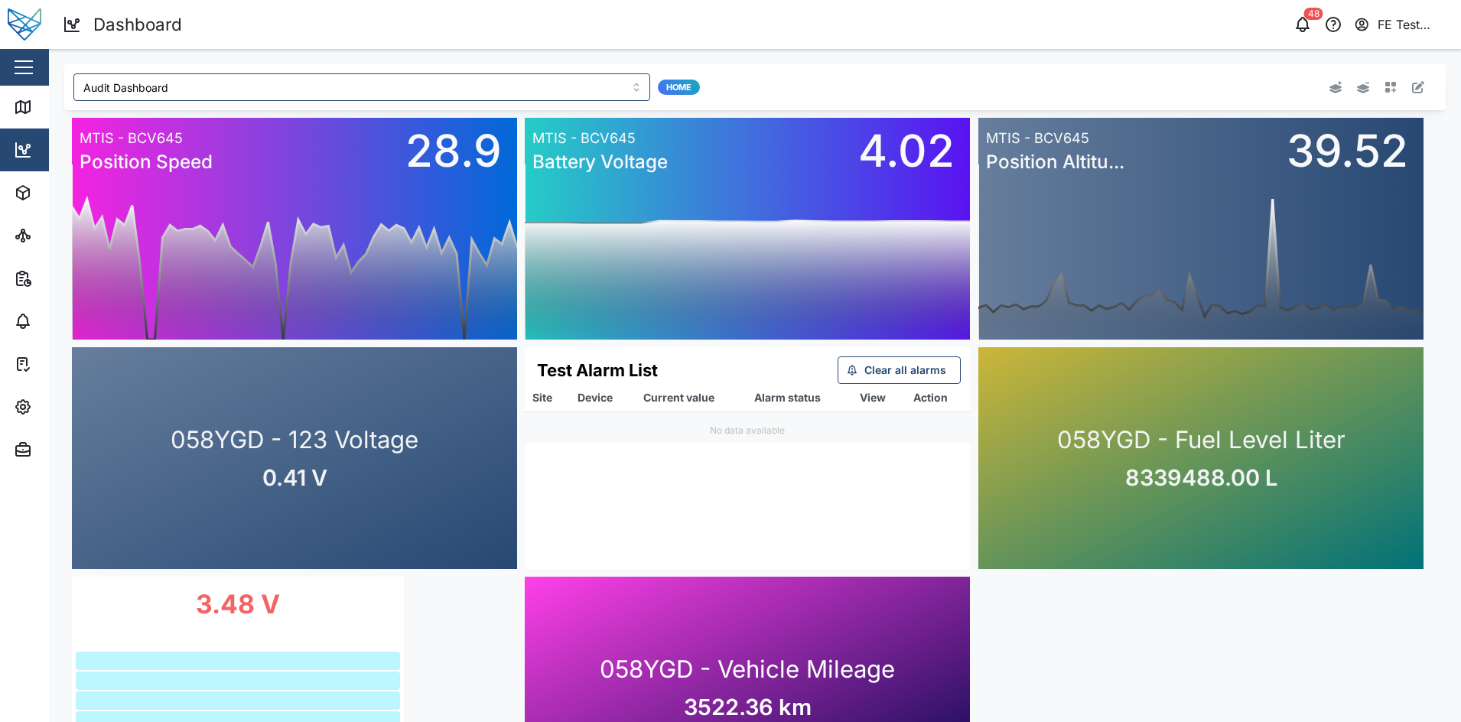
click at [1385, 90] on icon "button" at bounding box center [1390, 87] width 11 height 11
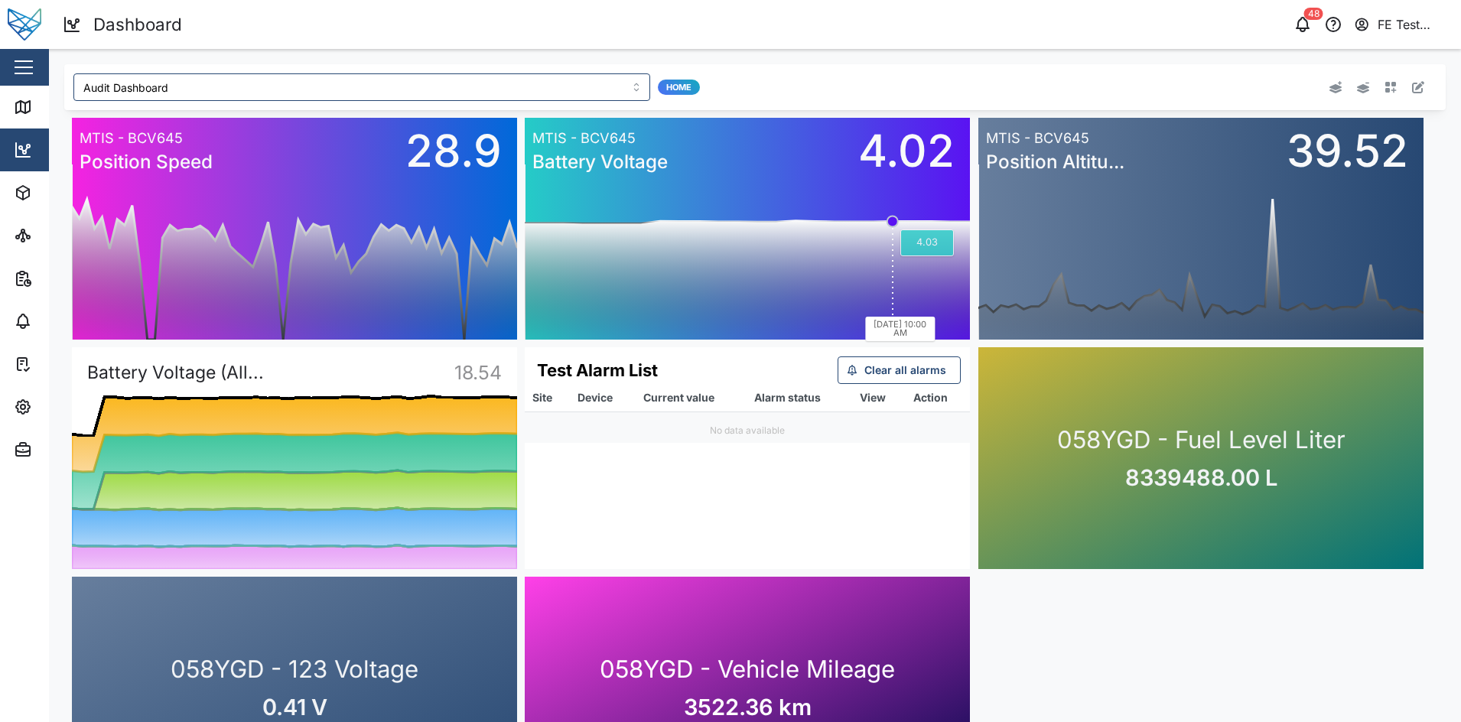
scroll to position [444, 0]
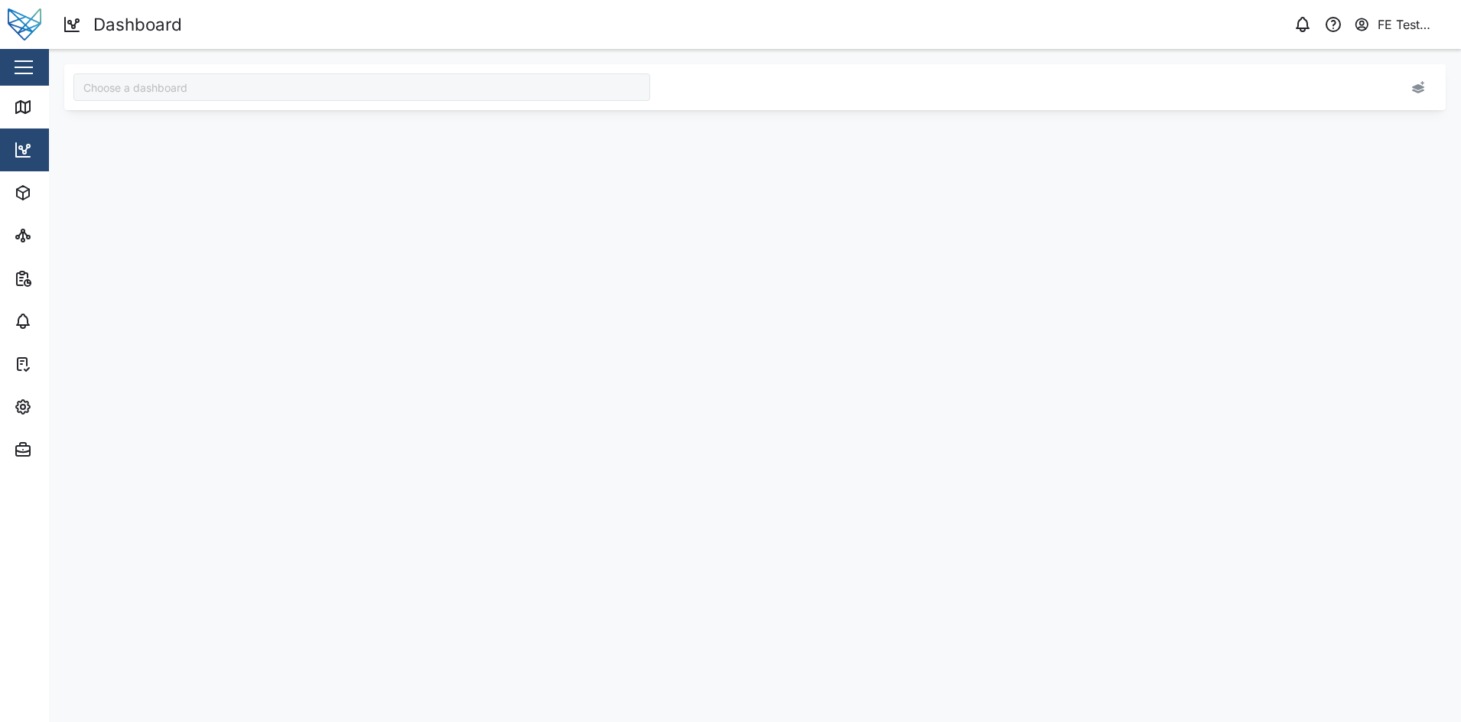
type input "Audit Dashboard"
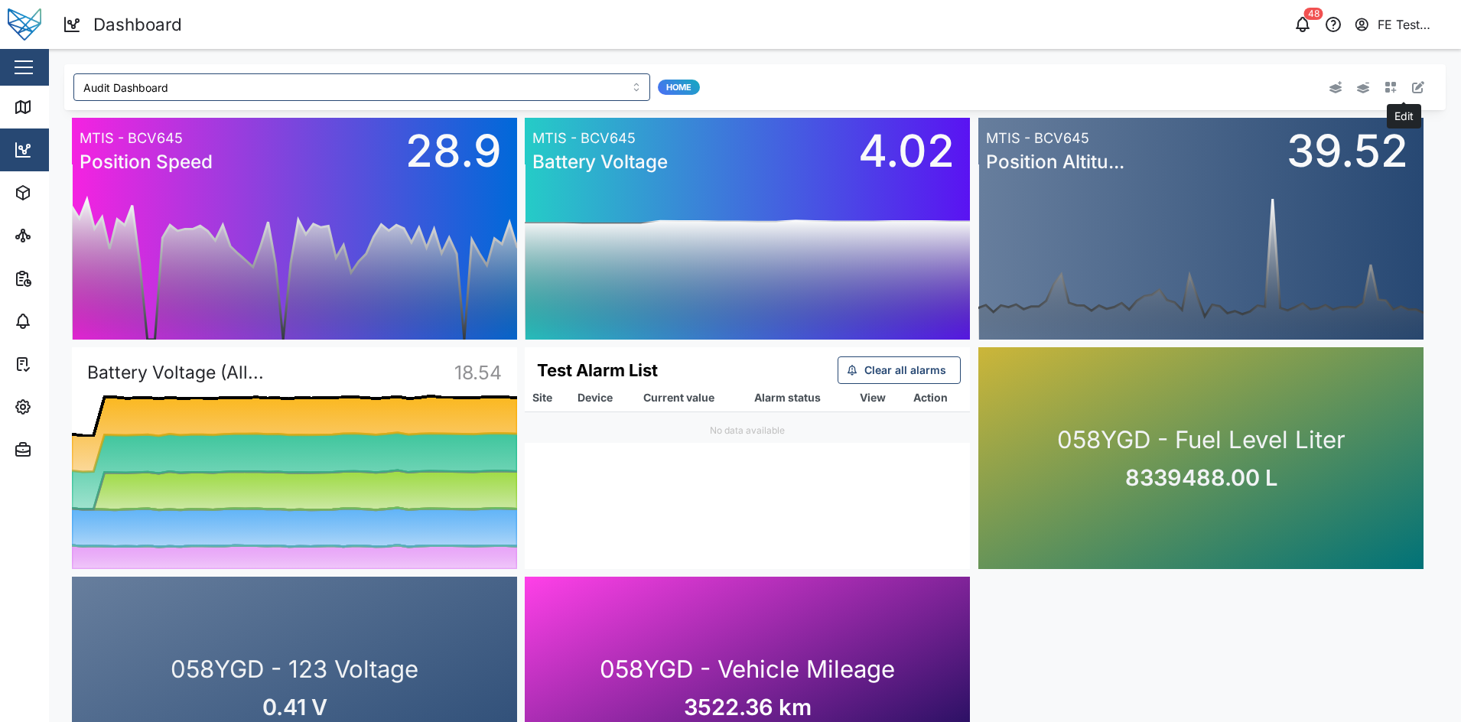
click at [1412, 84] on icon "button" at bounding box center [1418, 87] width 12 height 12
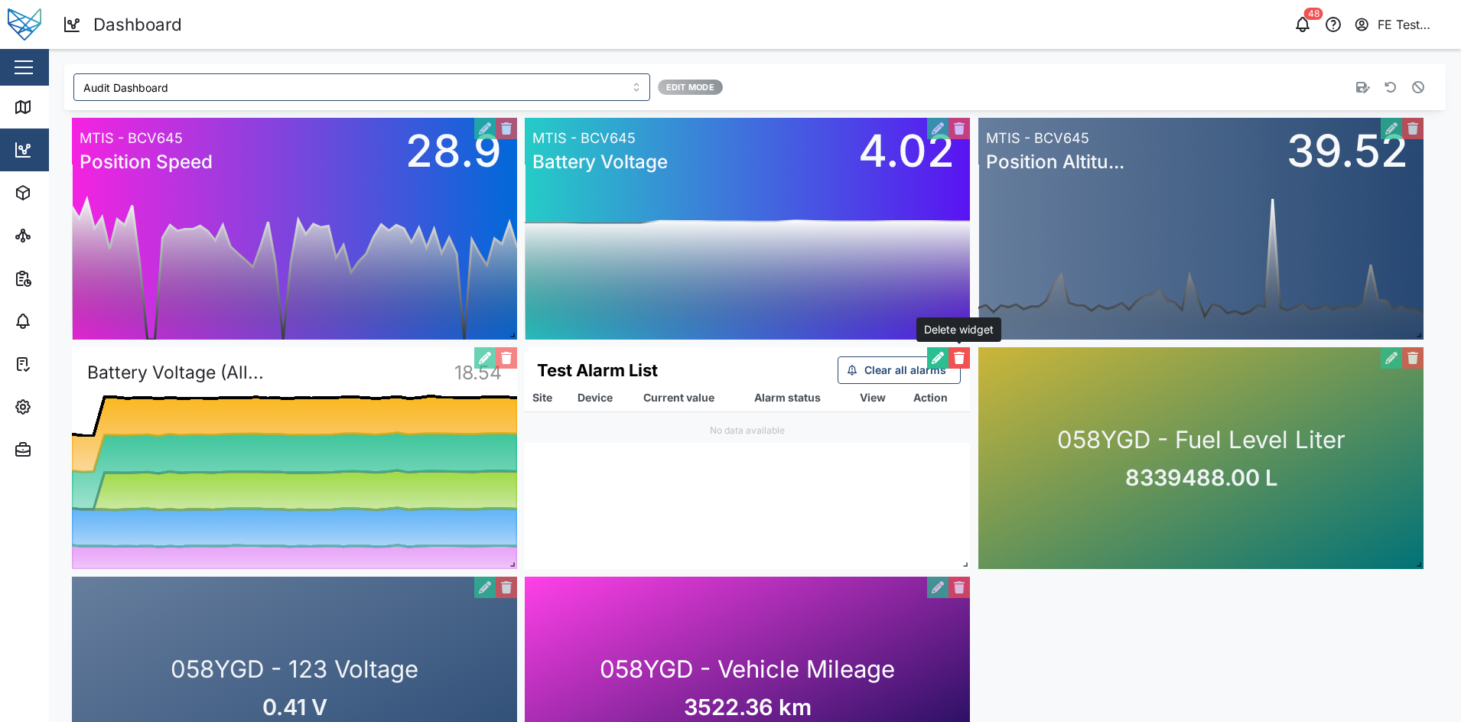
click at [957, 356] on button "button" at bounding box center [958, 357] width 21 height 21
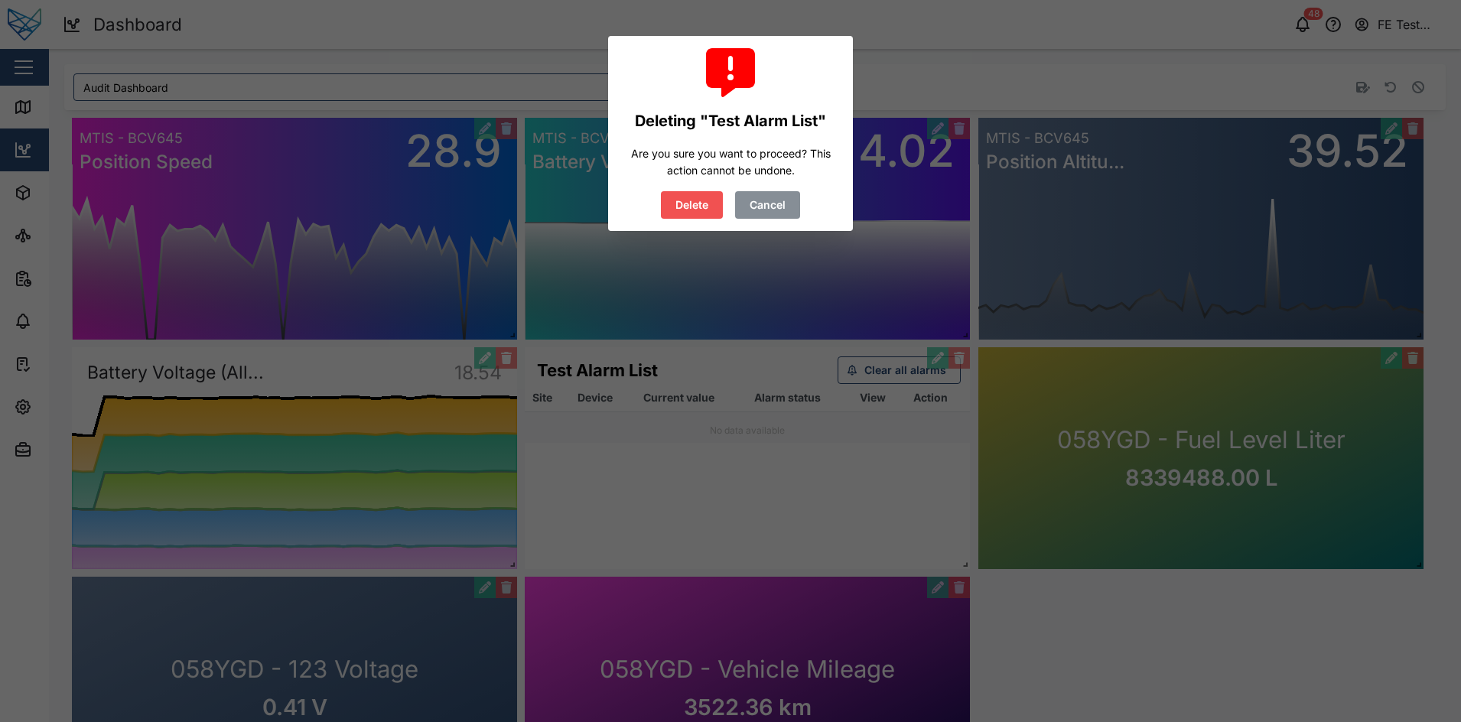
click at [707, 213] on span "Delete" at bounding box center [691, 205] width 33 height 26
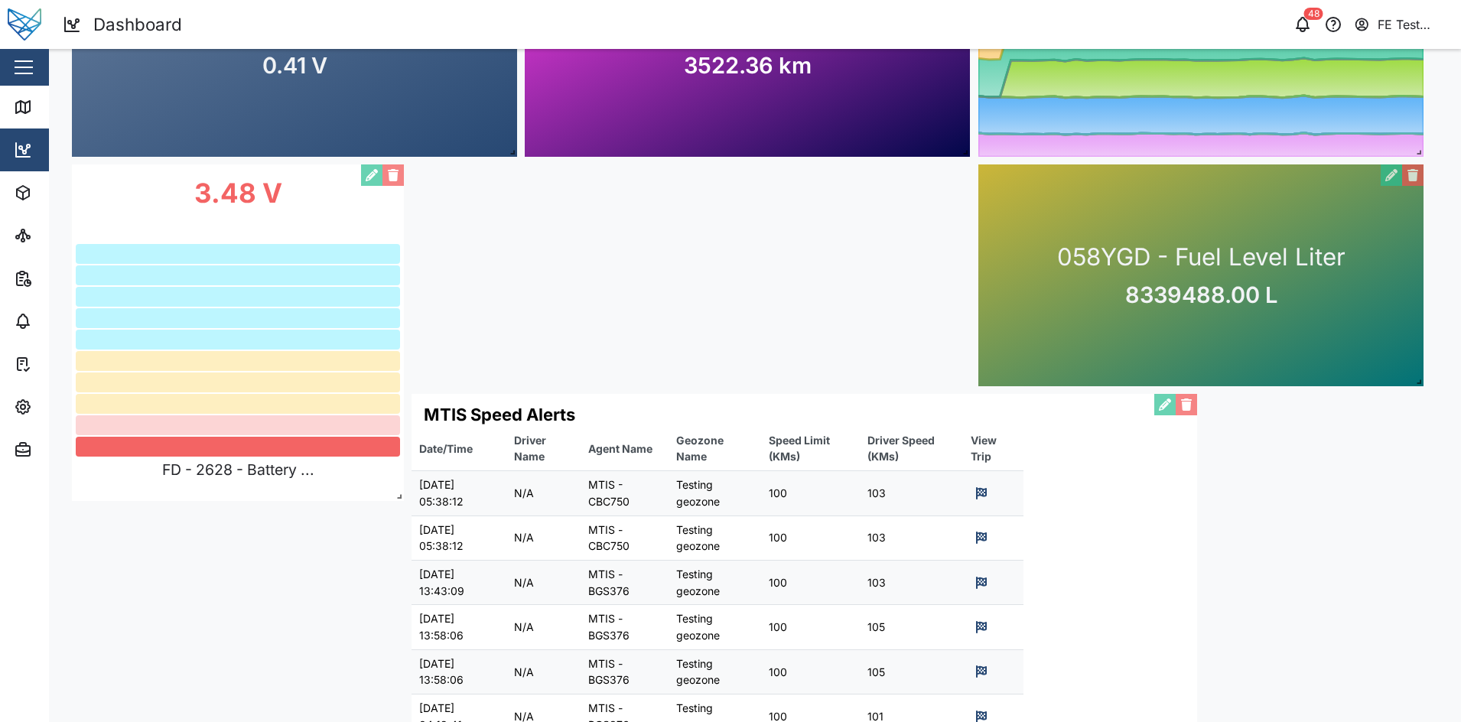
scroll to position [444, 0]
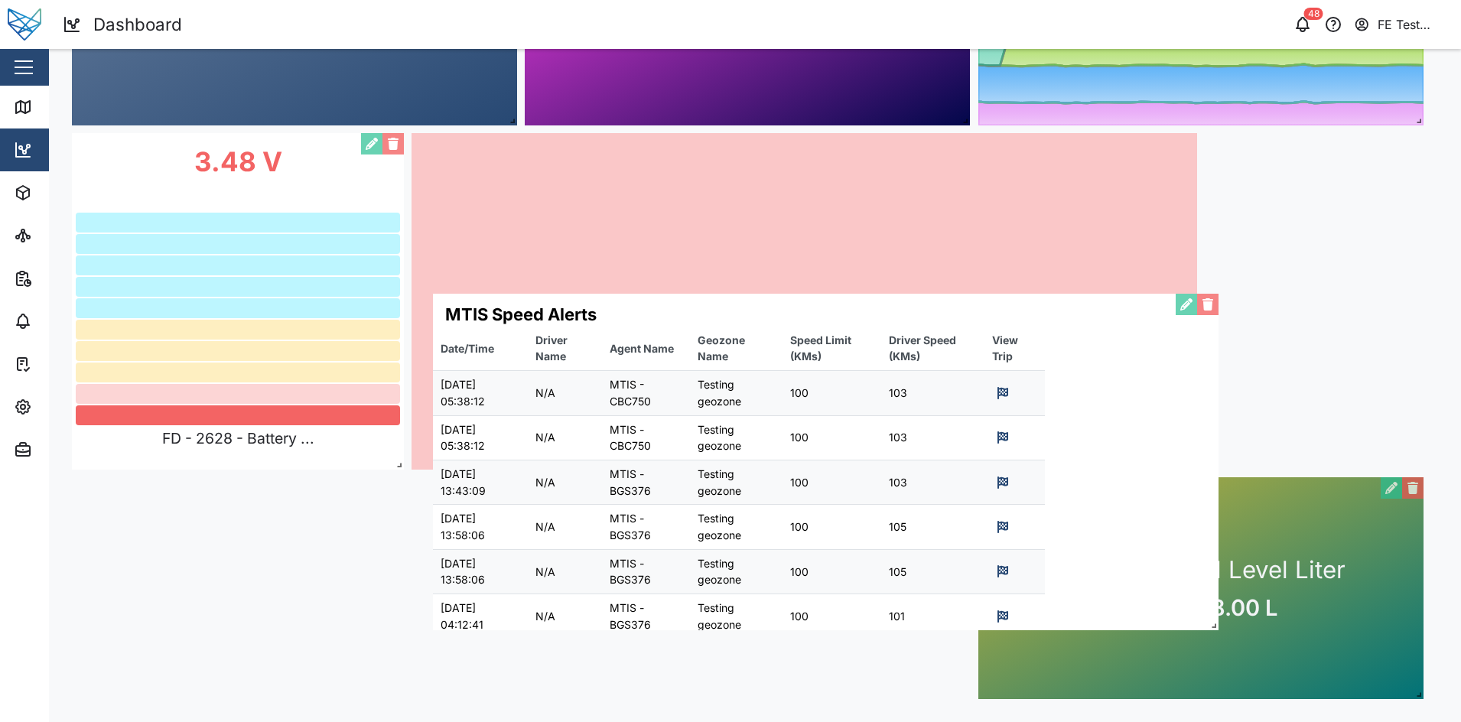
drag, startPoint x: 843, startPoint y: 473, endPoint x: 843, endPoint y: 398, distance: 74.2
click at [843, 398] on div "MTIS Speed Alerts Date/Time Driver Name Agent Name Geozone Name Speed Limit (KM…" at bounding box center [825, 462] width 785 height 336
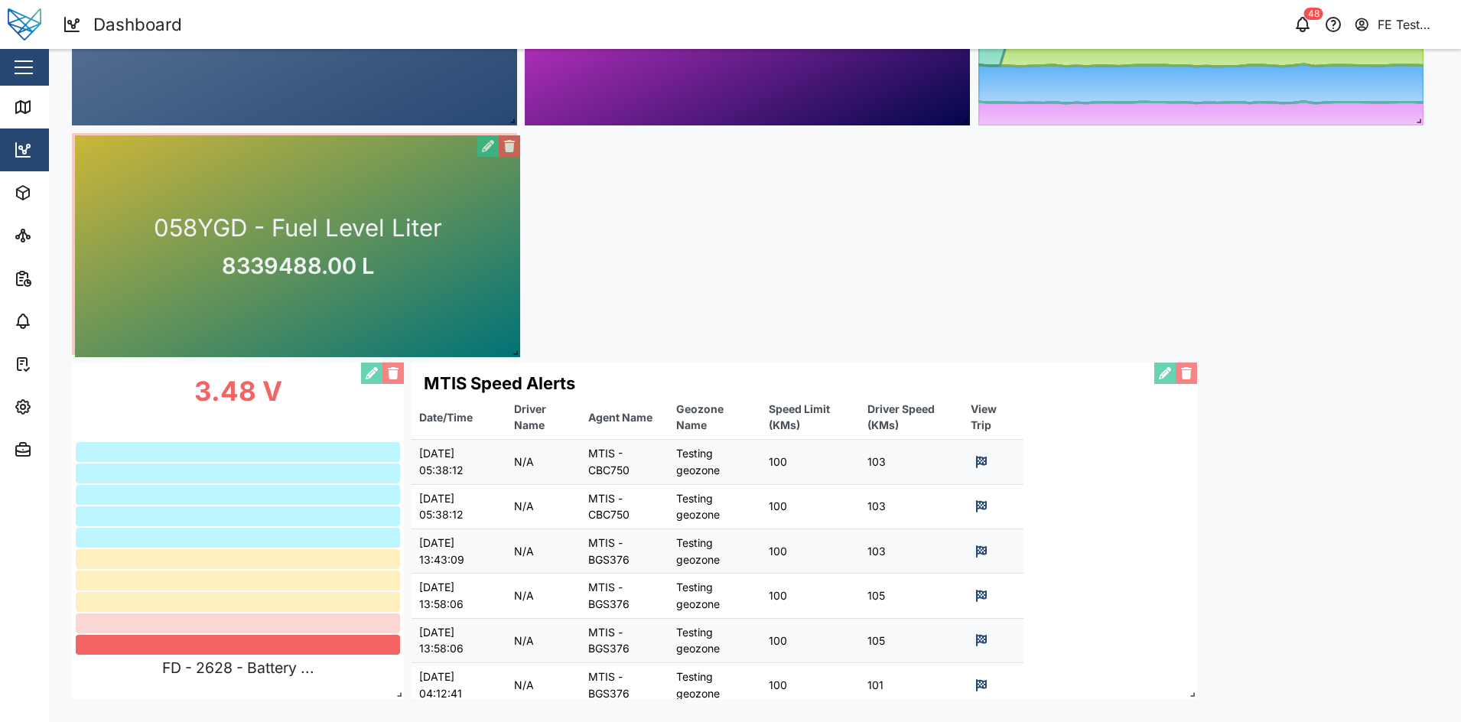
drag, startPoint x: 1169, startPoint y: 522, endPoint x: 268, endPoint y: 183, distance: 963.4
click at [268, 183] on div "058YGD - Fuel Level Liter 8339488.00 L" at bounding box center [297, 246] width 445 height 222
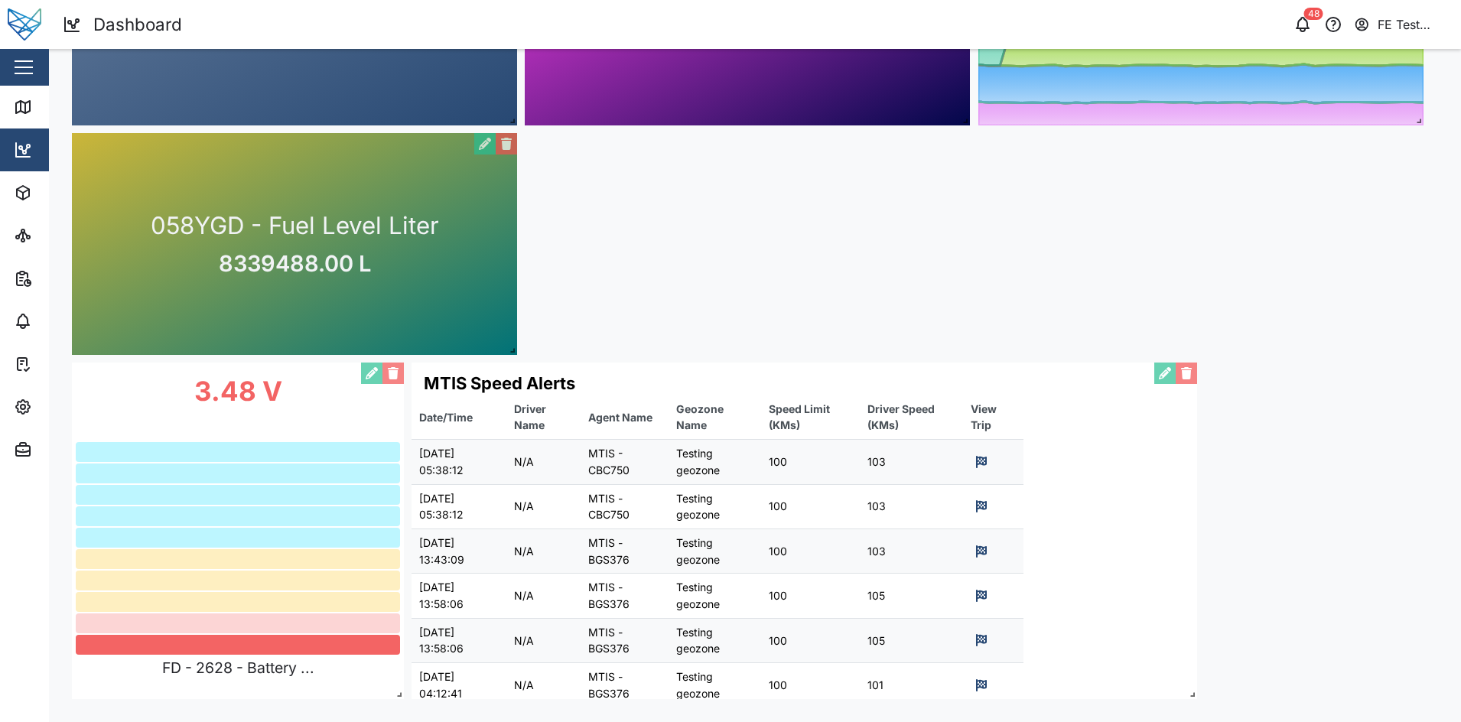
scroll to position [0, 0]
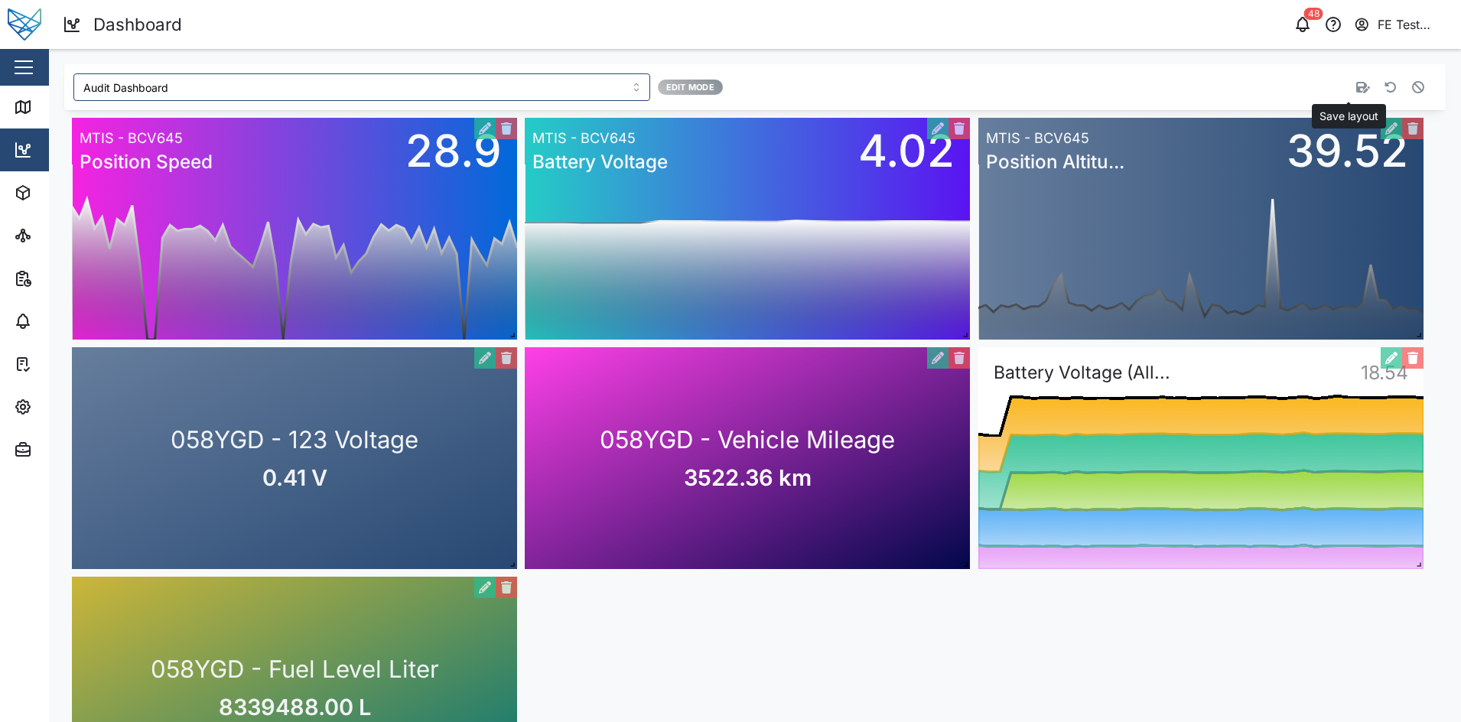
click at [1356, 85] on icon "button" at bounding box center [1363, 87] width 14 height 12
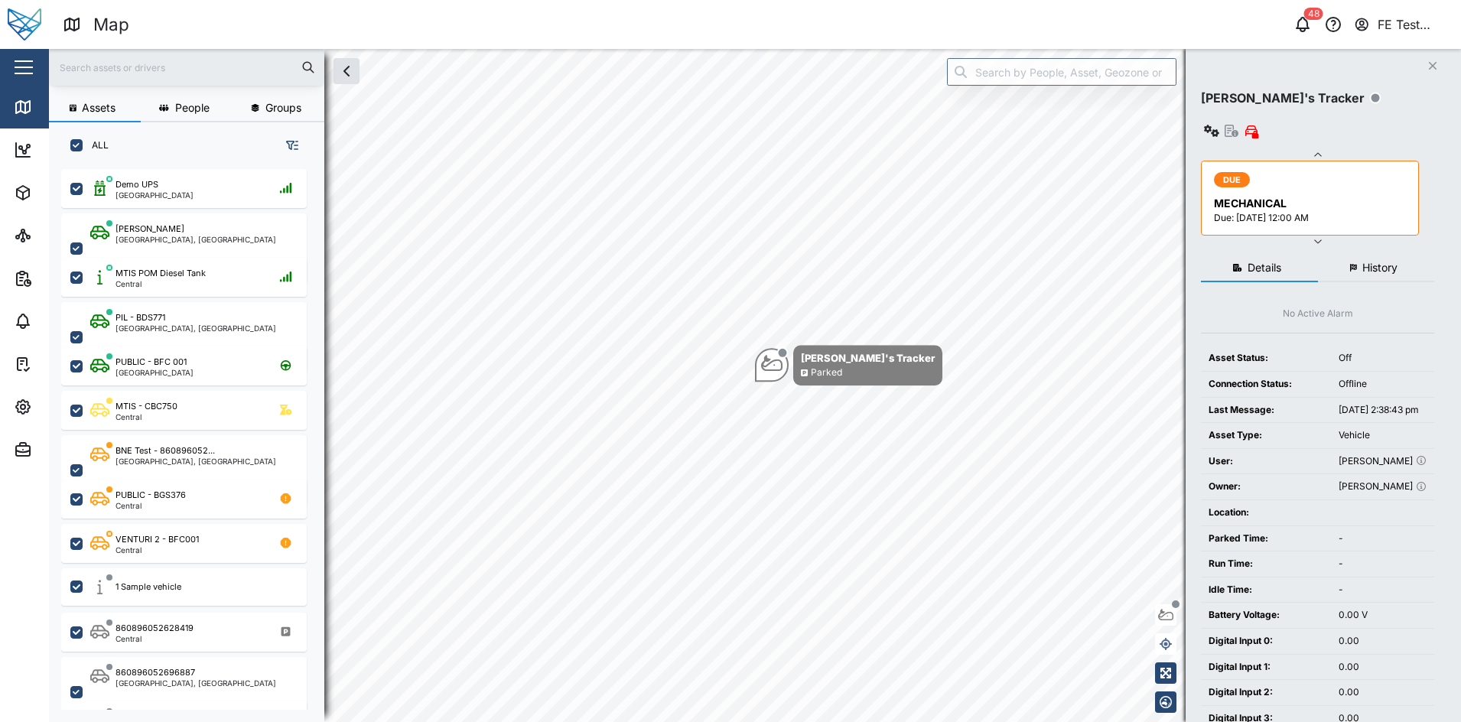
click at [40, 65] on div "Close" at bounding box center [99, 67] width 199 height 37
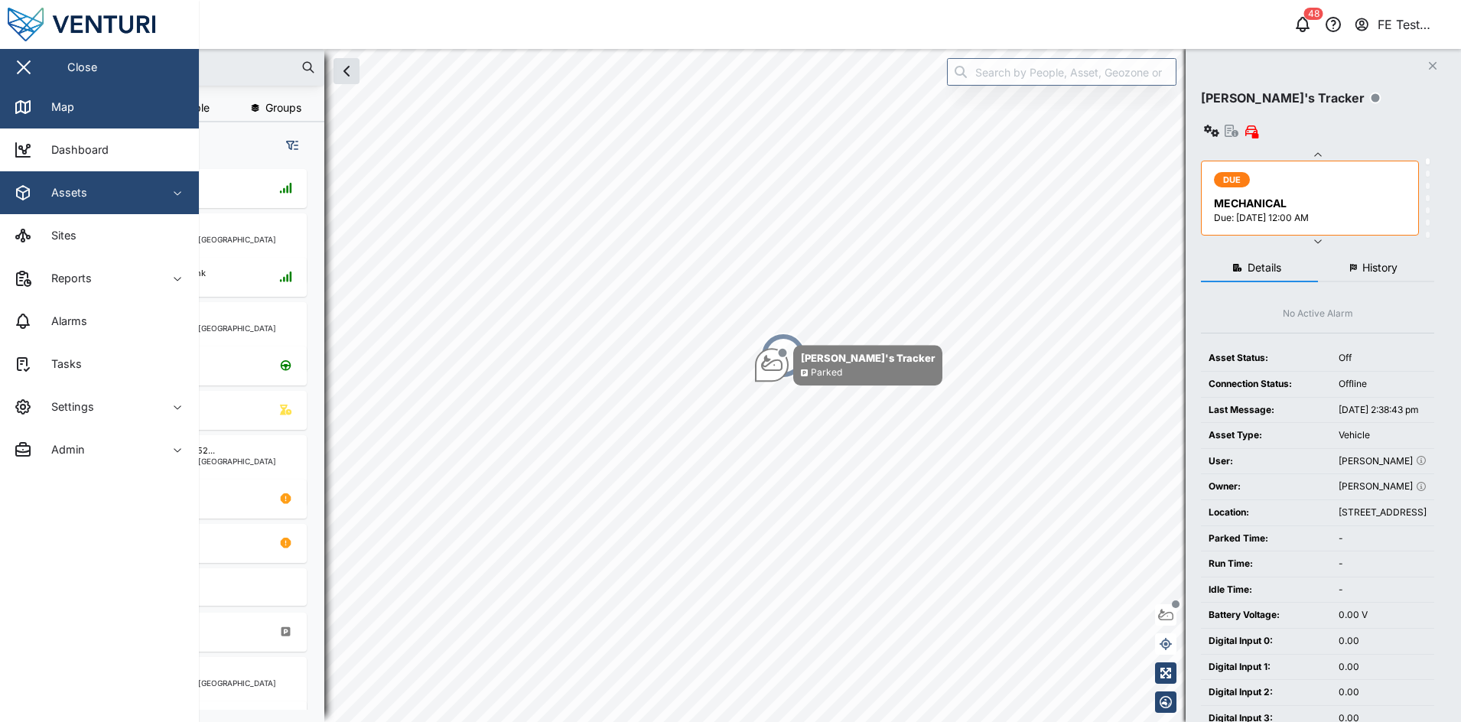
click at [145, 187] on div "Assets" at bounding box center [83, 193] width 139 height 18
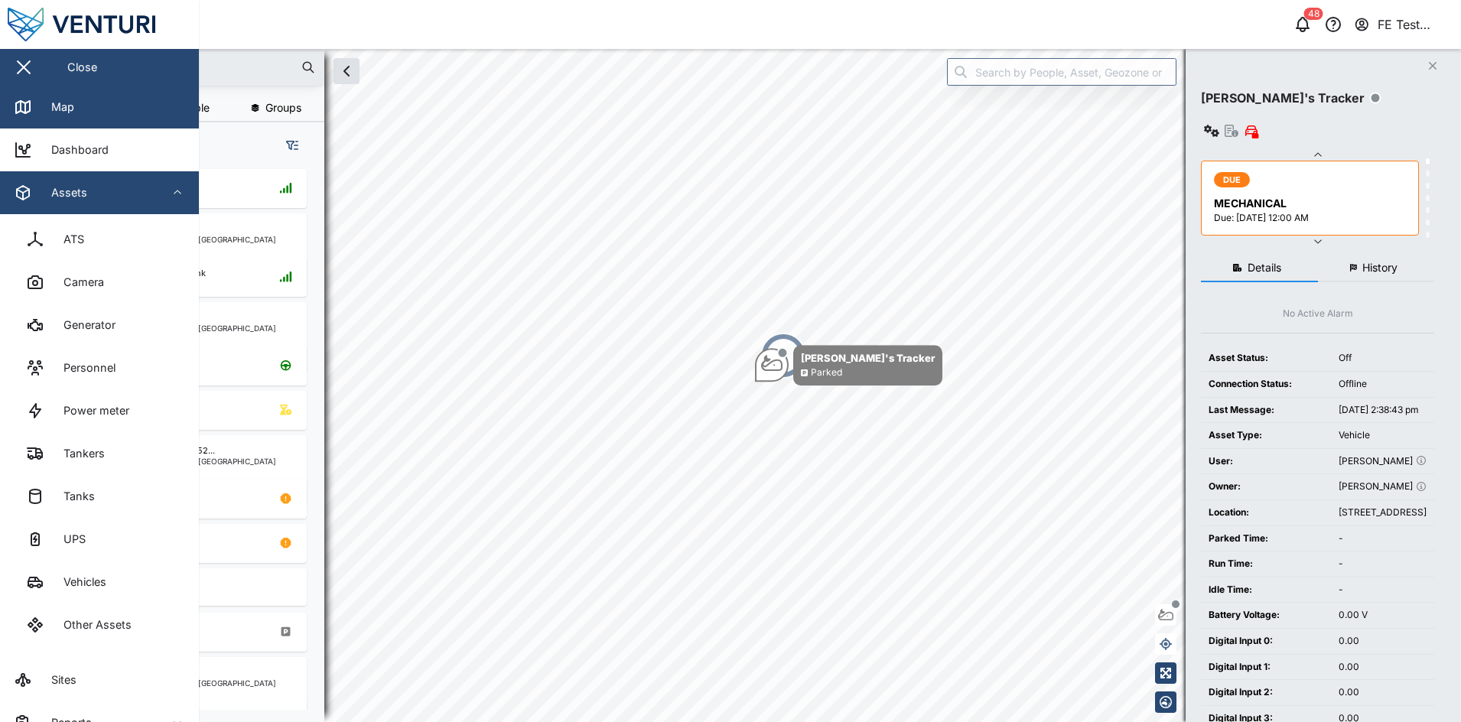
click at [132, 191] on div "Assets" at bounding box center [83, 193] width 139 height 18
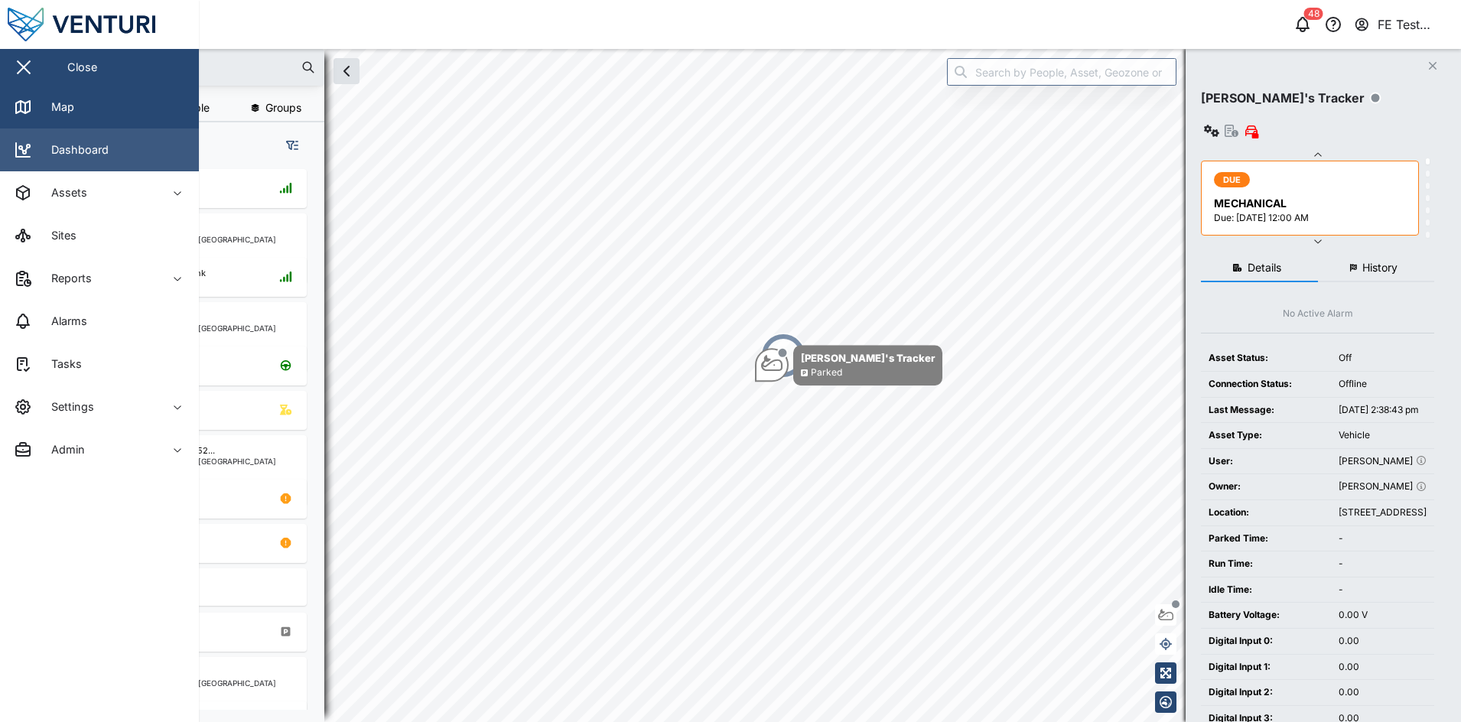
click at [156, 153] on link "Dashboard" at bounding box center [99, 149] width 199 height 43
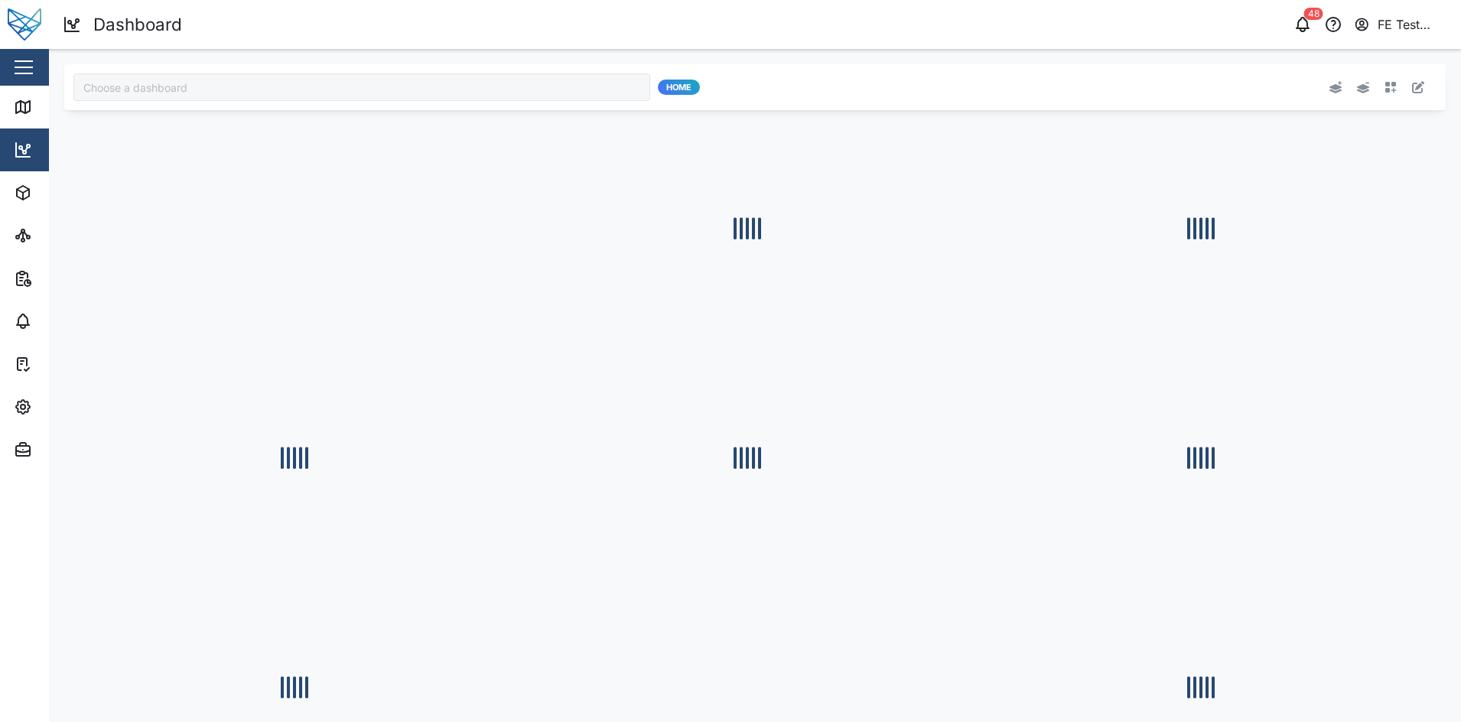
type input "Audit Dashboard"
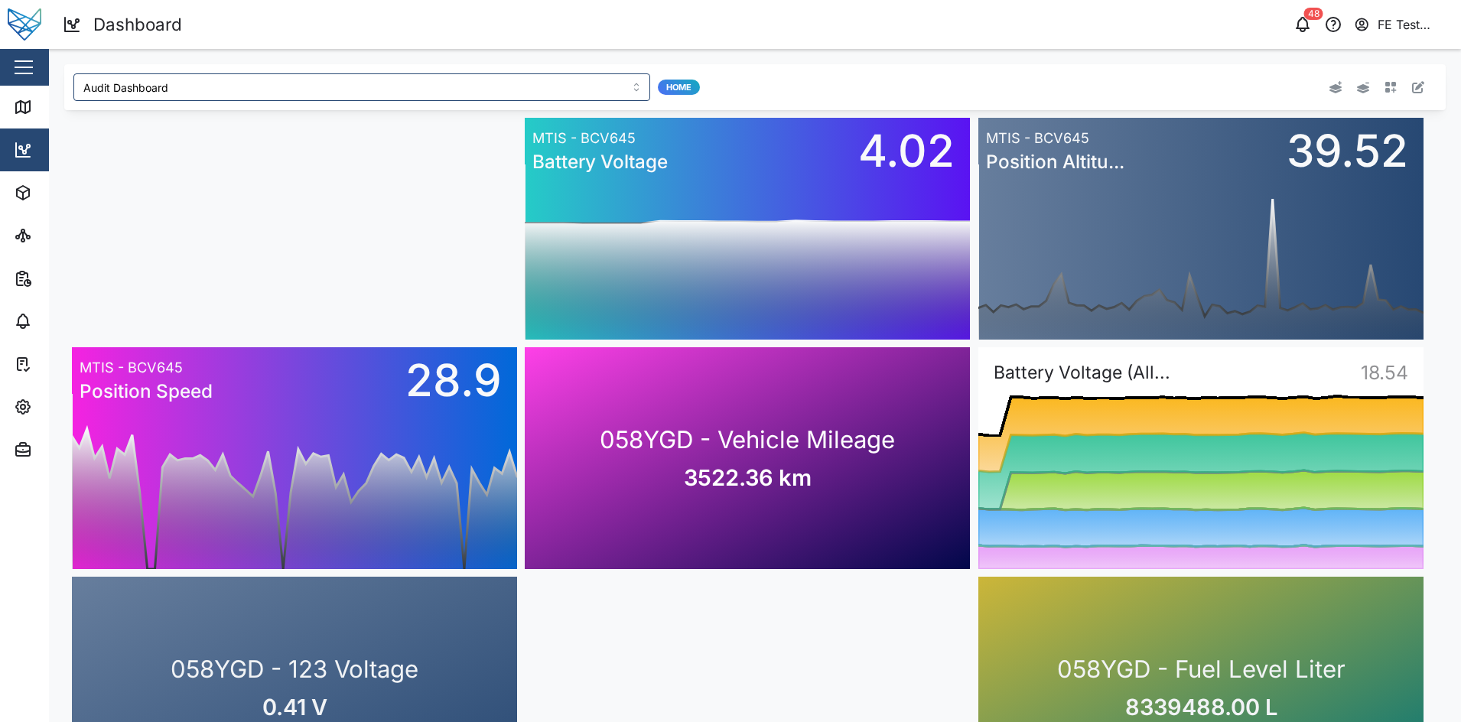
click at [467, 196] on div at bounding box center [294, 229] width 445 height 222
click at [1407, 88] on button "button" at bounding box center [1417, 86] width 21 height 21
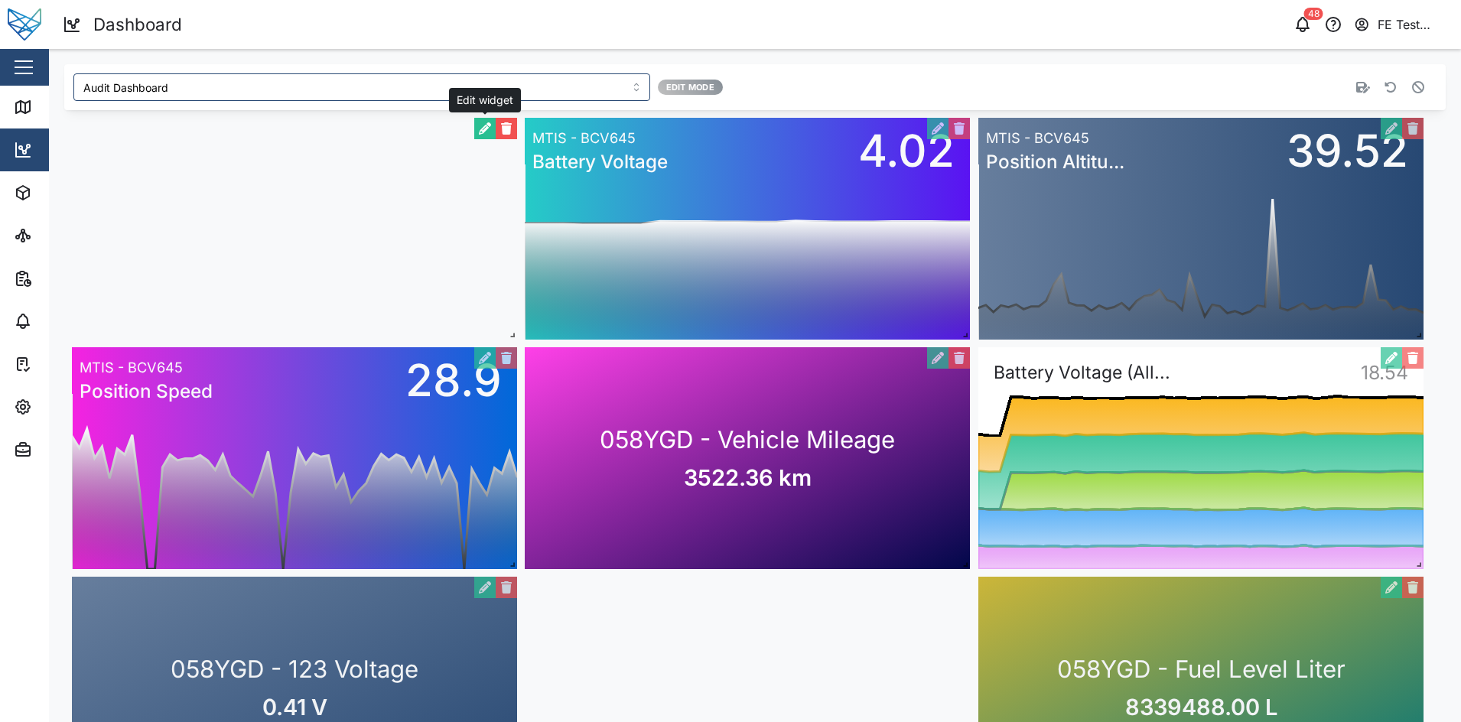
click at [483, 128] on button "button" at bounding box center [484, 128] width 21 height 21
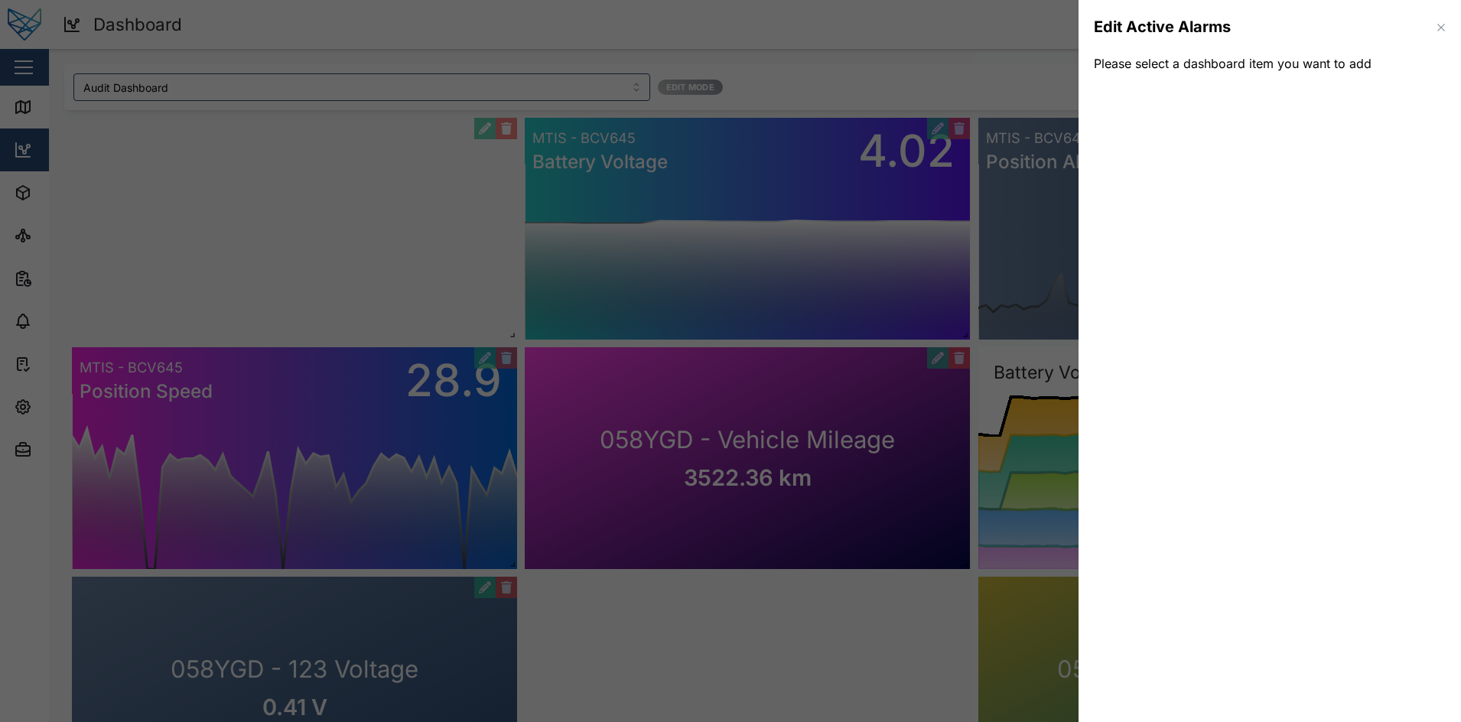
click at [984, 94] on div at bounding box center [730, 361] width 1461 height 722
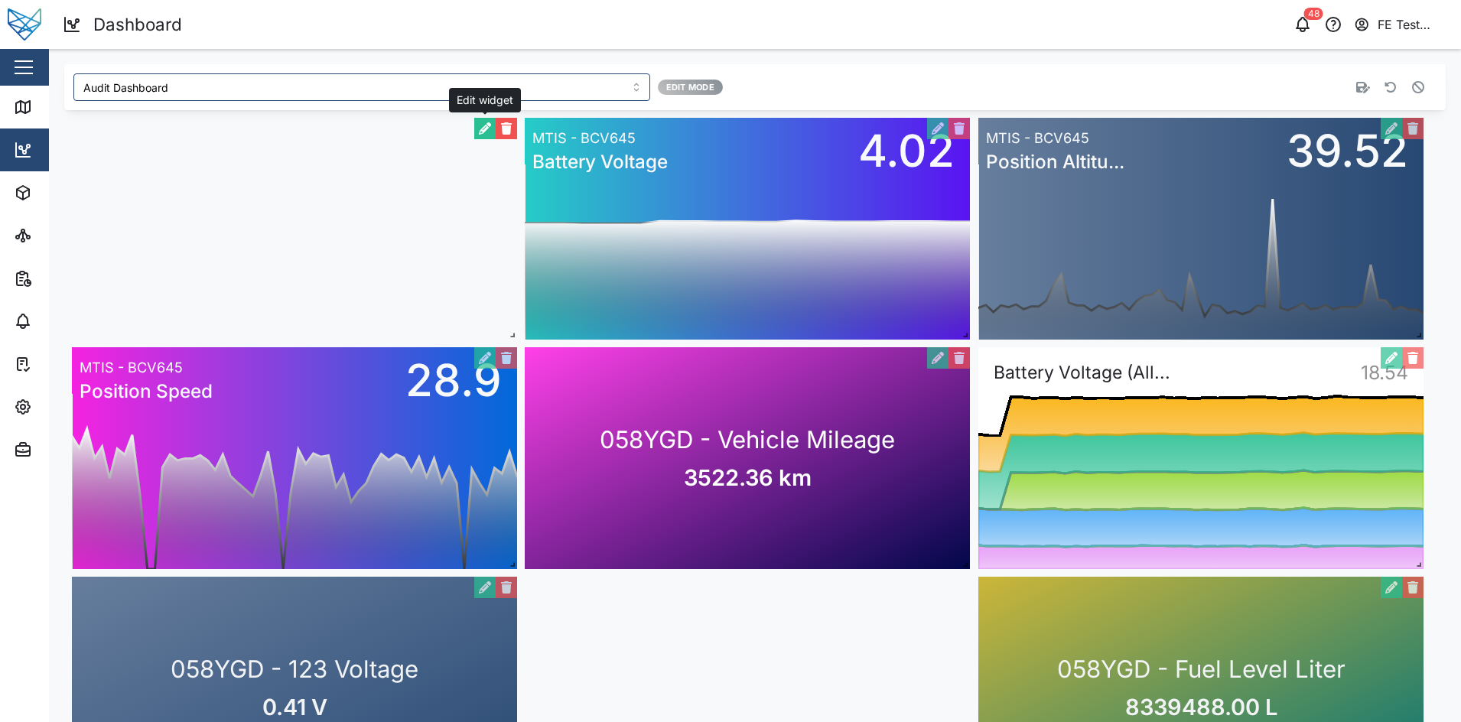
click at [484, 133] on button "button" at bounding box center [484, 128] width 21 height 21
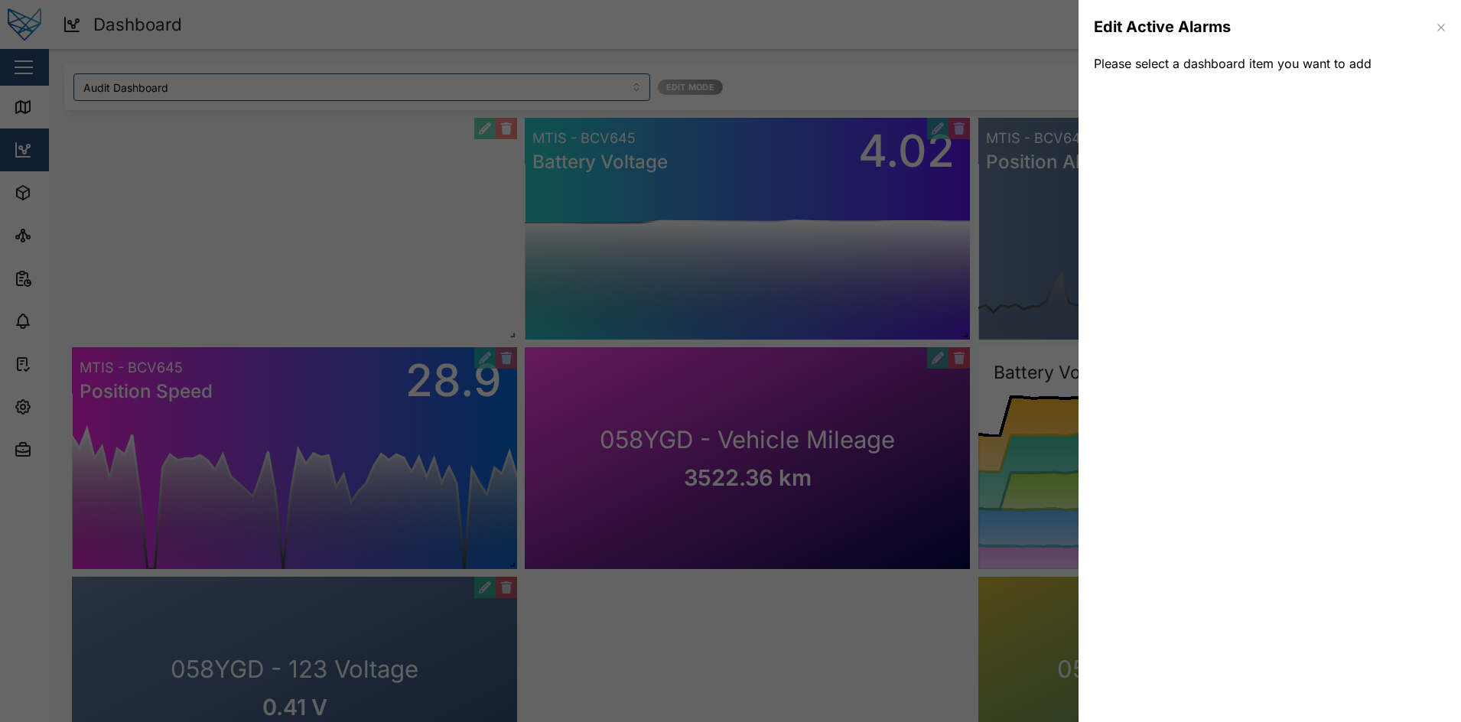
click at [735, 73] on div at bounding box center [730, 361] width 1461 height 722
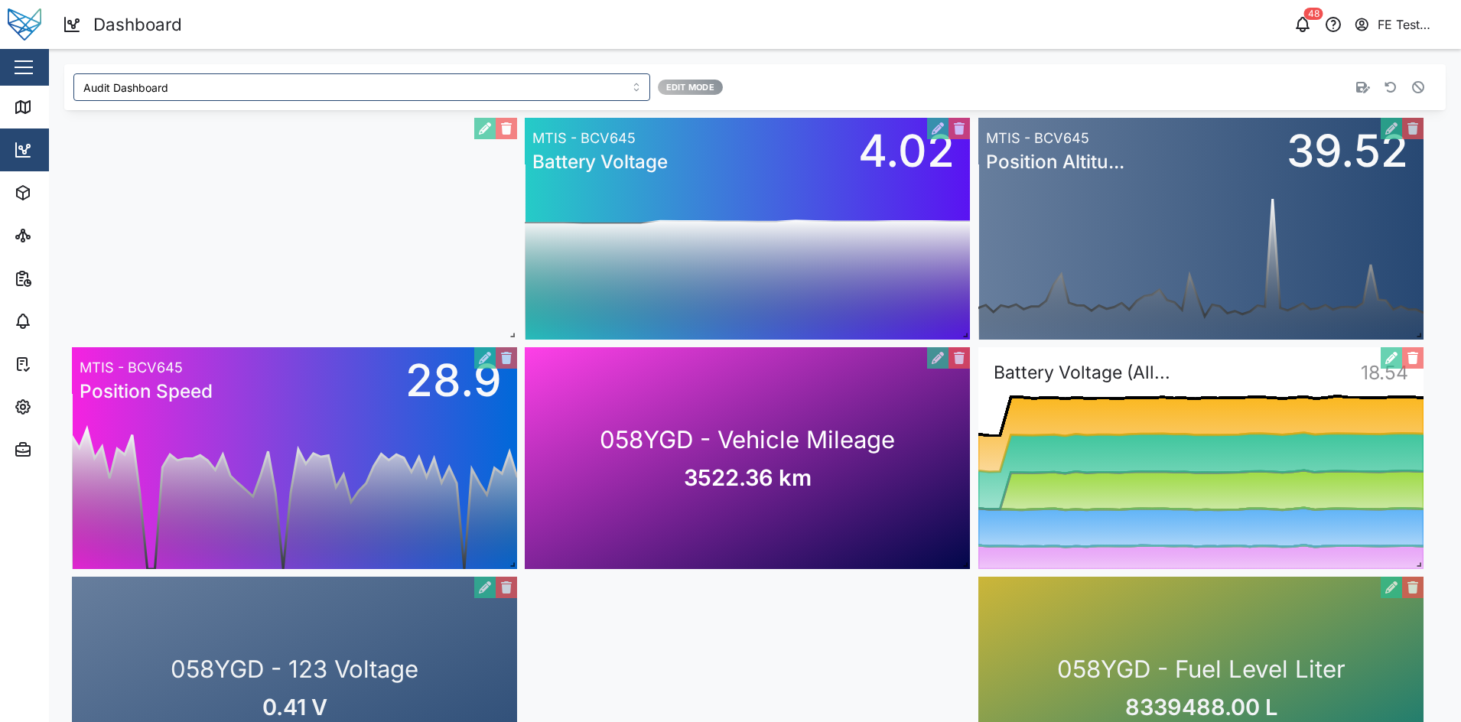
click at [795, 67] on div "Audit Dashboard Edit Mode" at bounding box center [754, 87] width 1381 height 46
